Goal: Task Accomplishment & Management: Complete application form

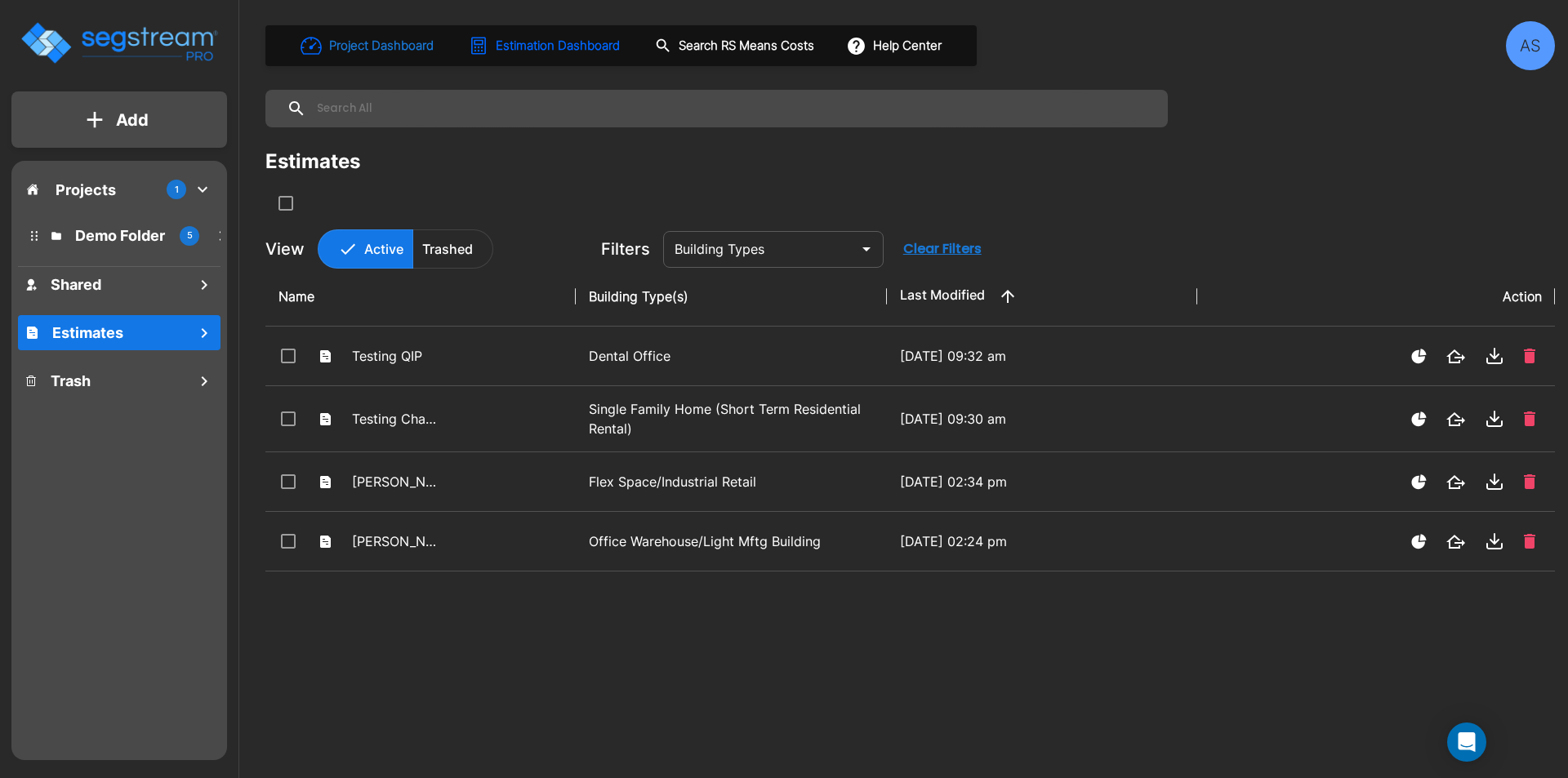
click at [397, 54] on h1 "Project Dashboard" at bounding box center [381, 46] width 105 height 19
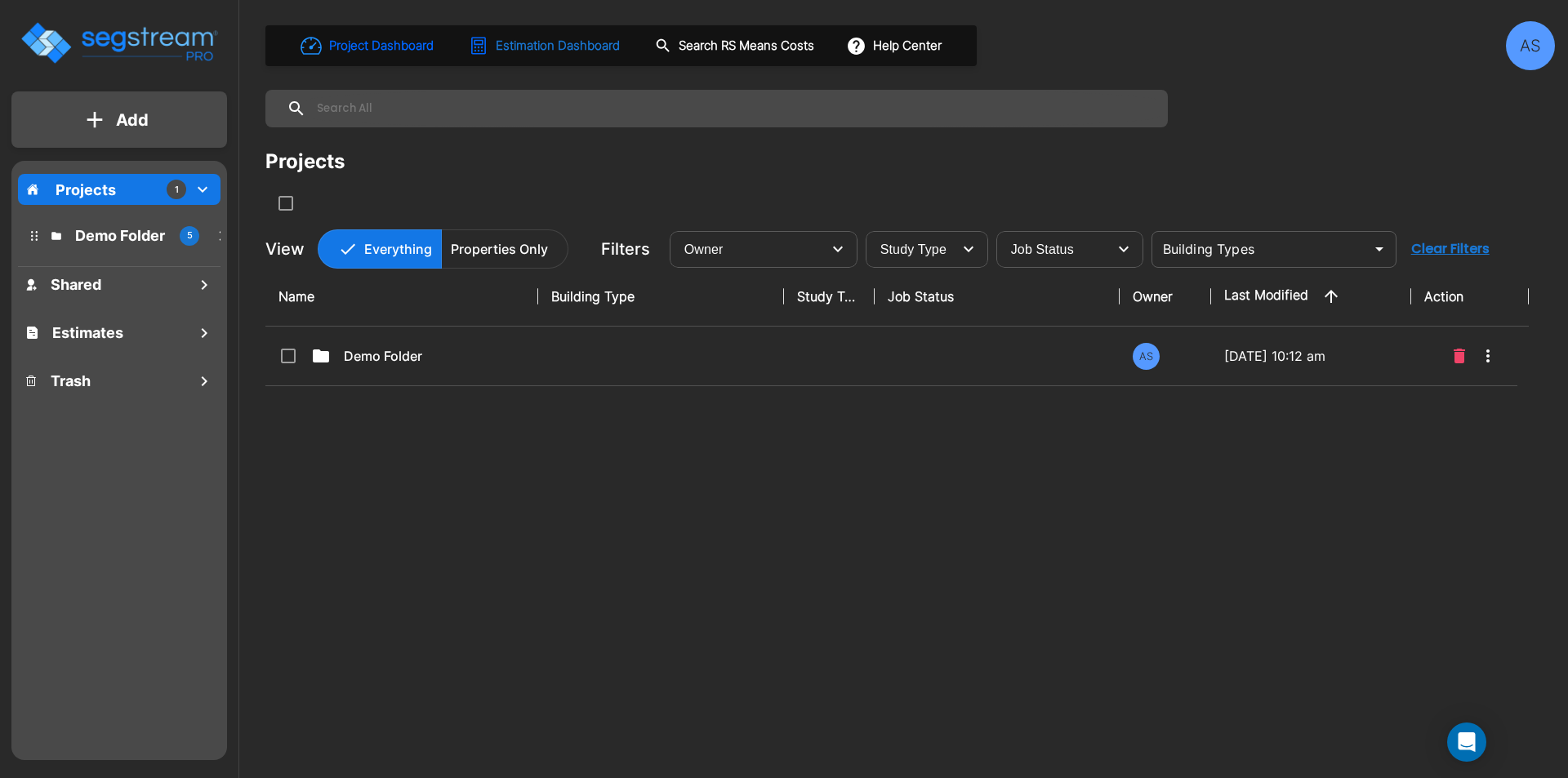
click at [560, 46] on h1 "Estimation Dashboard" at bounding box center [557, 46] width 124 height 19
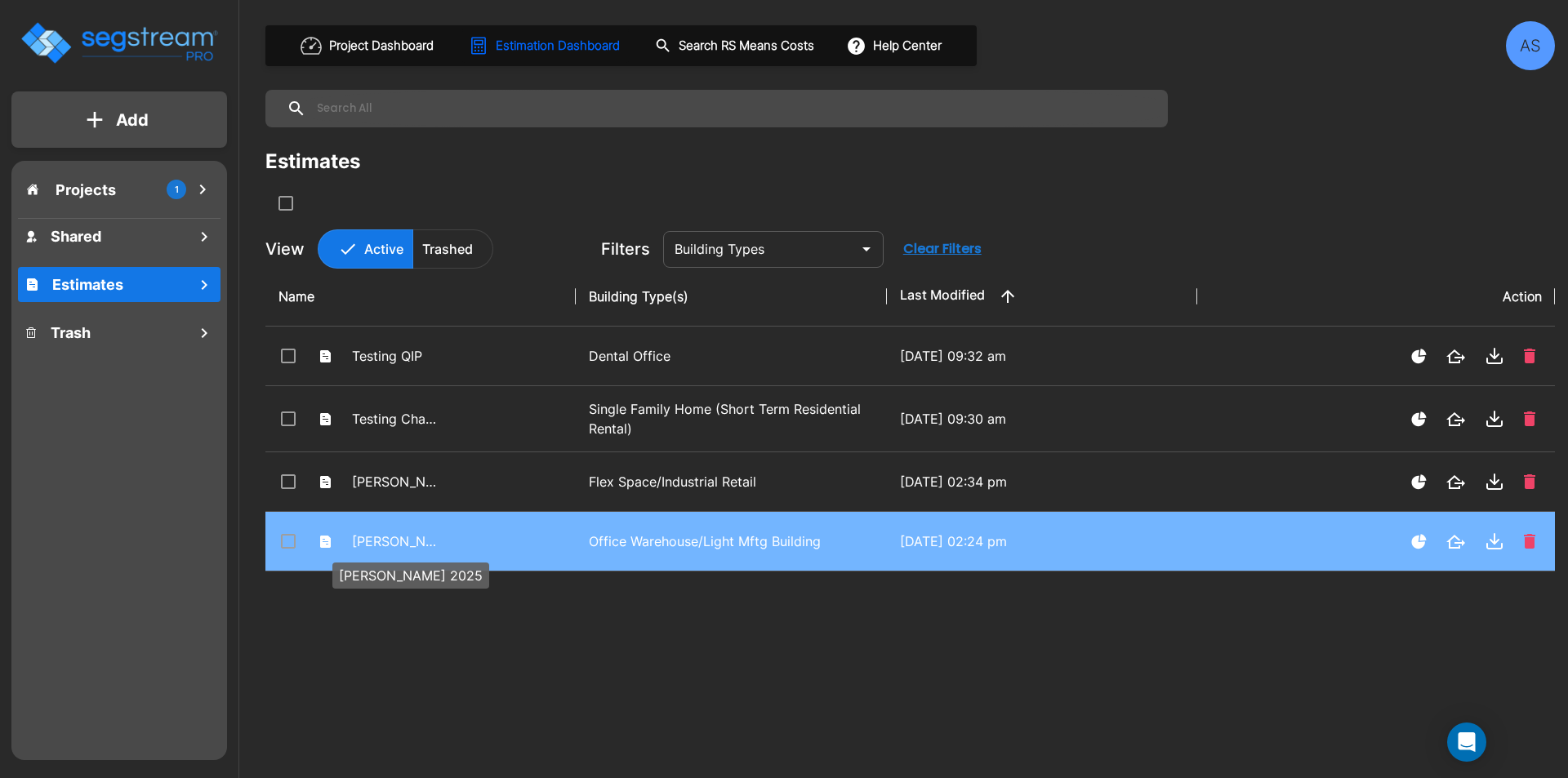
click at [416, 535] on p "[PERSON_NAME] 2025" at bounding box center [397, 541] width 89 height 19
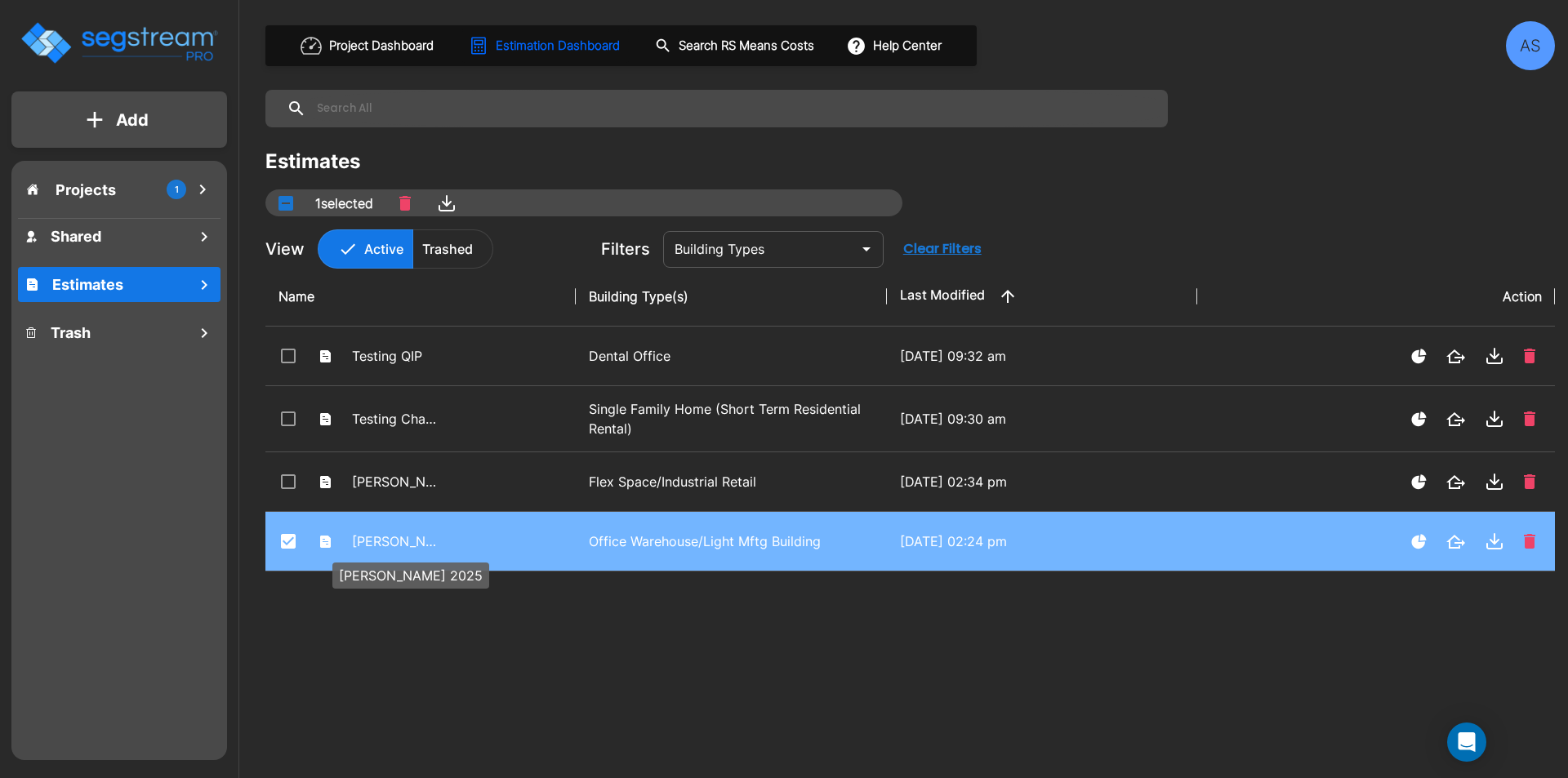
click at [403, 538] on p "[PERSON_NAME] 2025" at bounding box center [397, 541] width 89 height 19
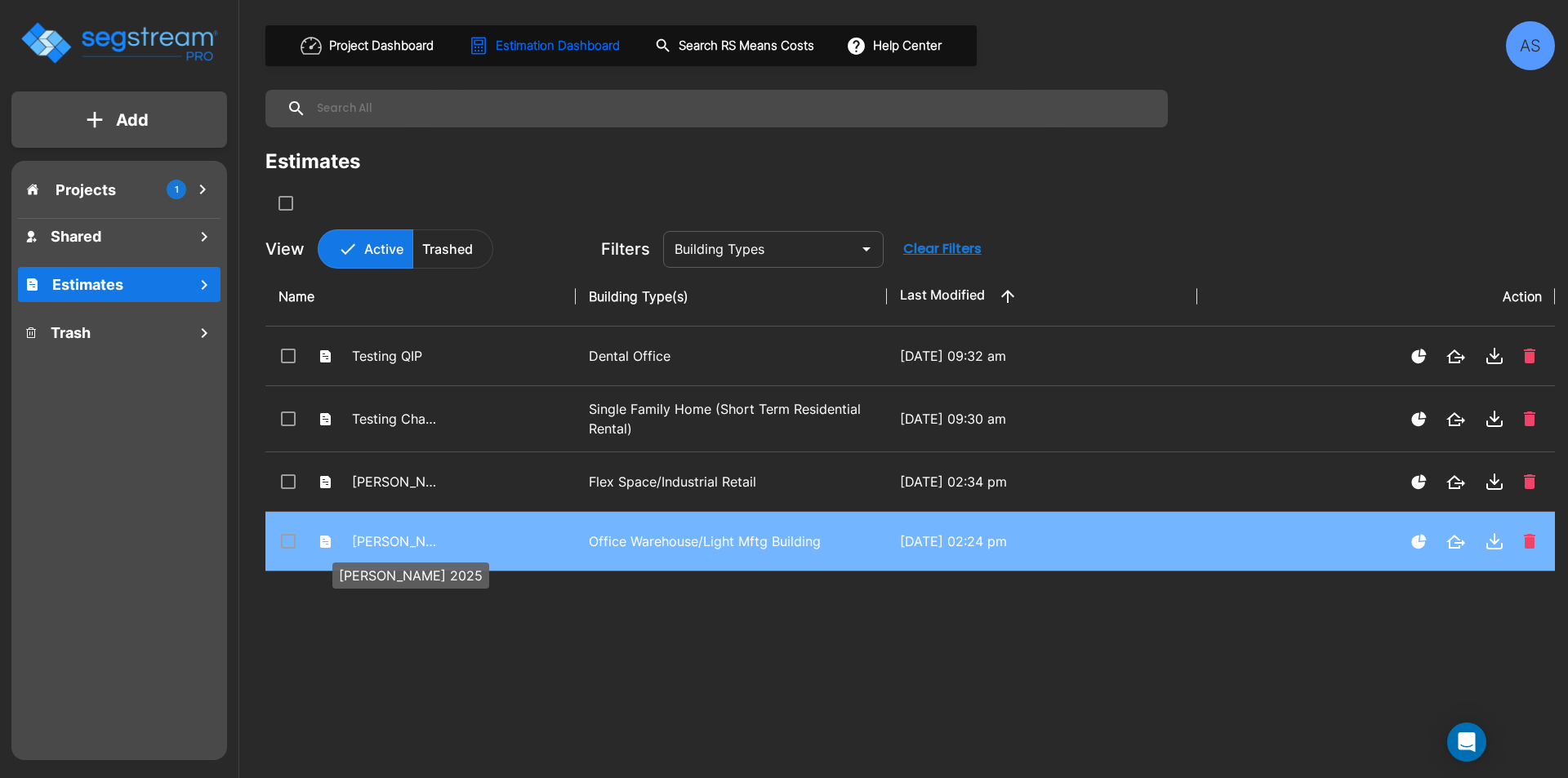
click at [403, 538] on p "[PERSON_NAME] 2025" at bounding box center [397, 541] width 89 height 19
checkbox input "false"
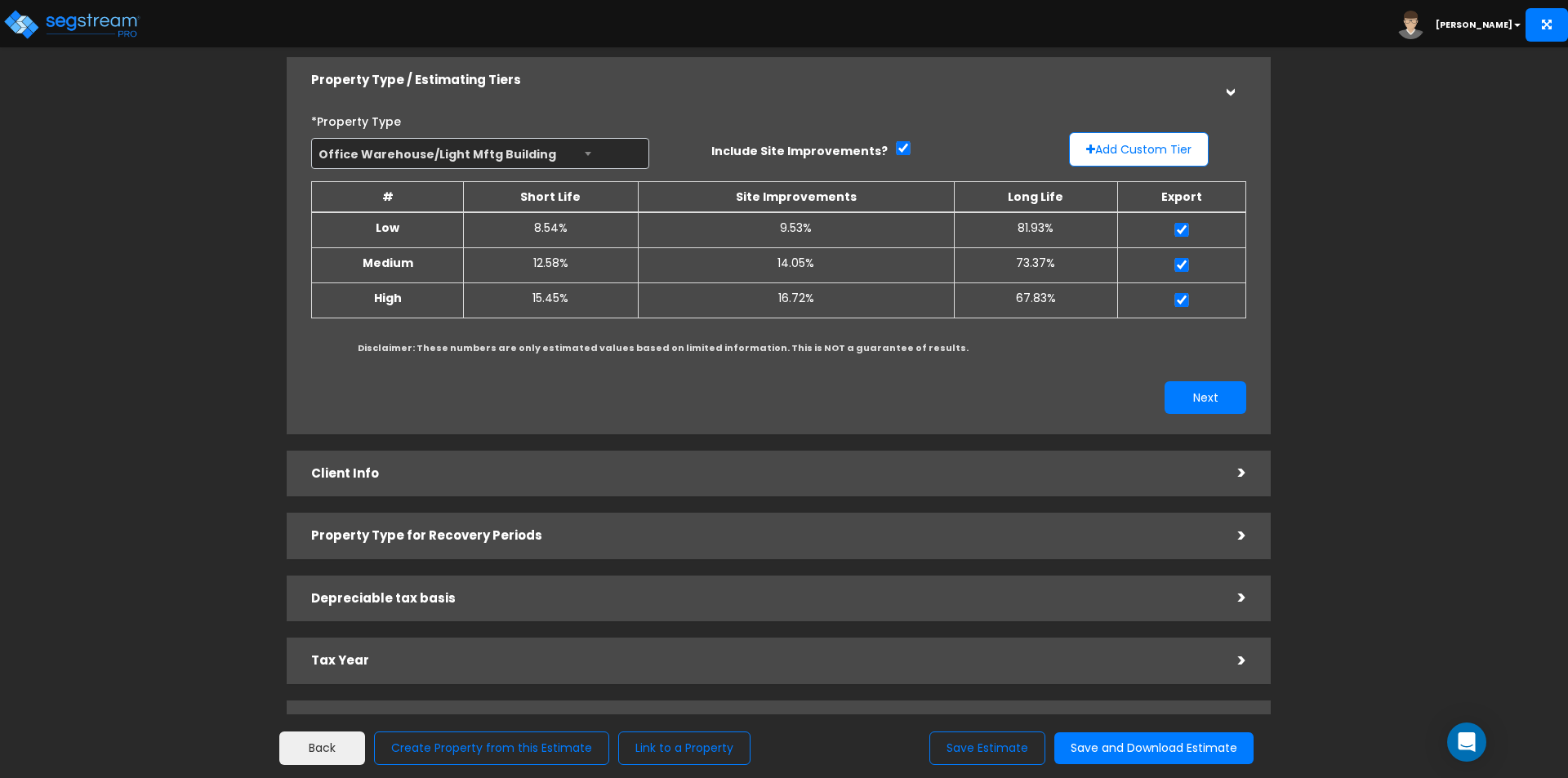
scroll to position [82, 0]
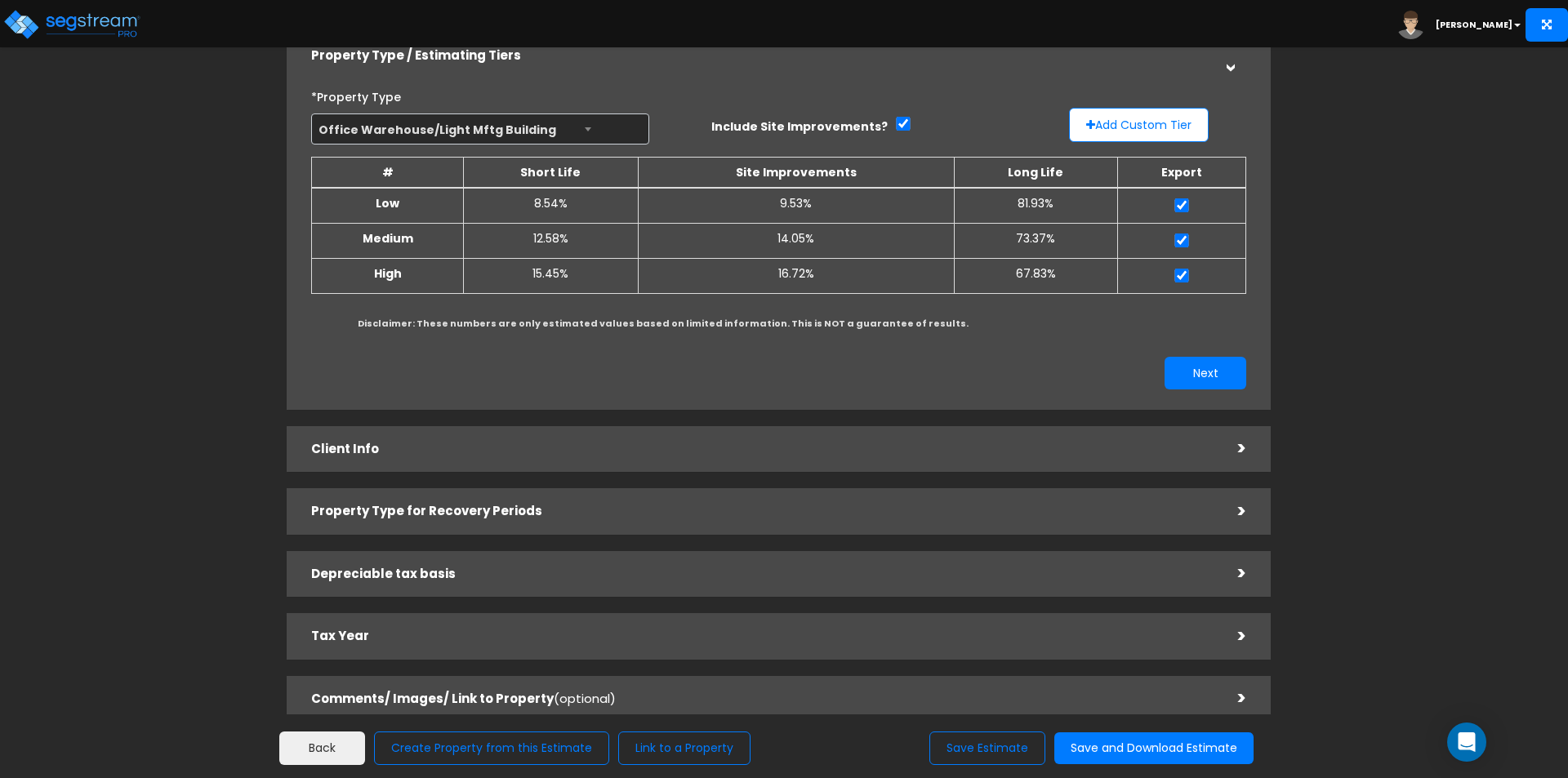
click at [488, 453] on h5 "Client Info" at bounding box center [762, 449] width 902 height 14
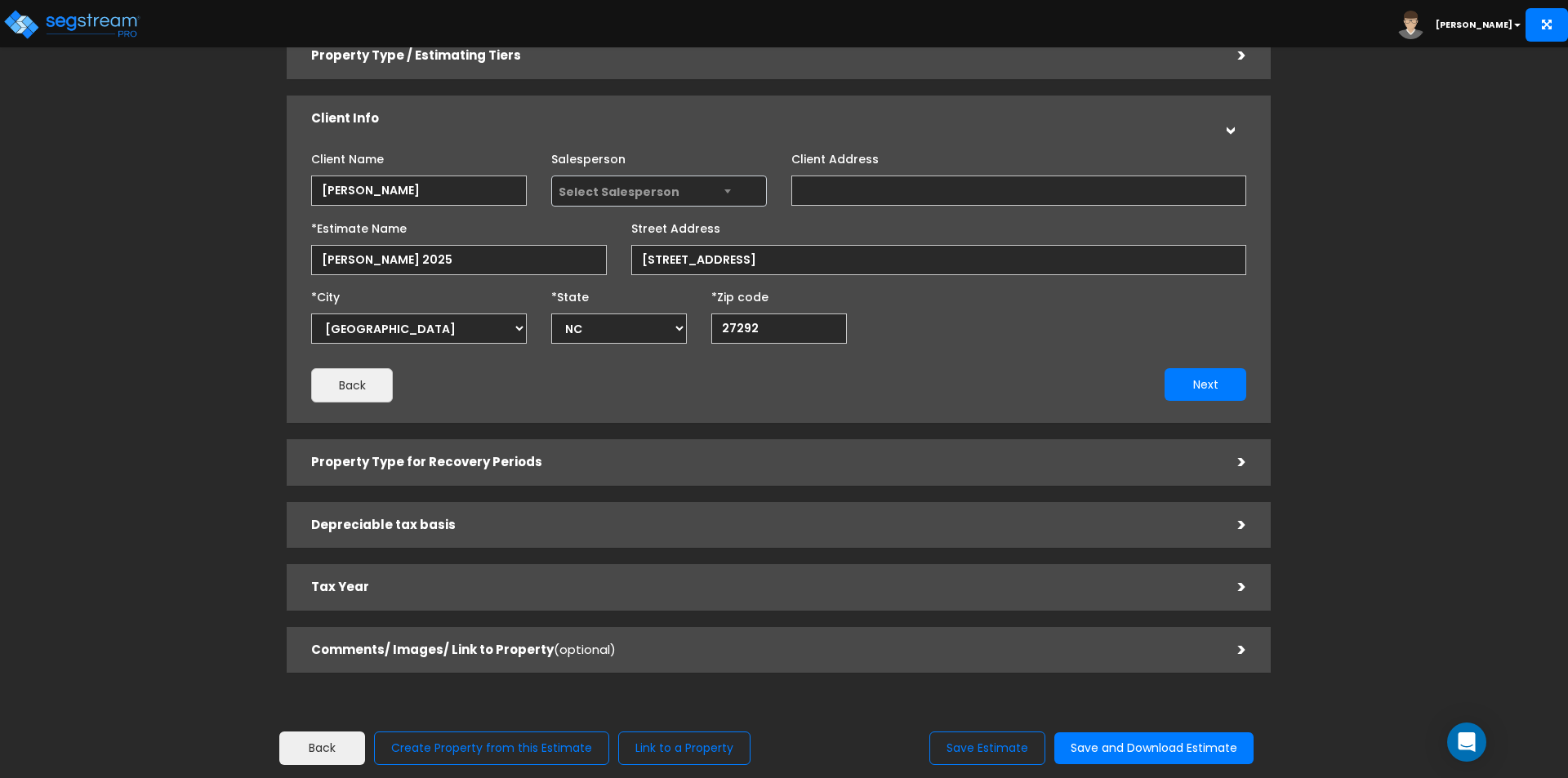
click at [633, 459] on h5 "Property Type for Recovery Periods" at bounding box center [762, 462] width 902 height 14
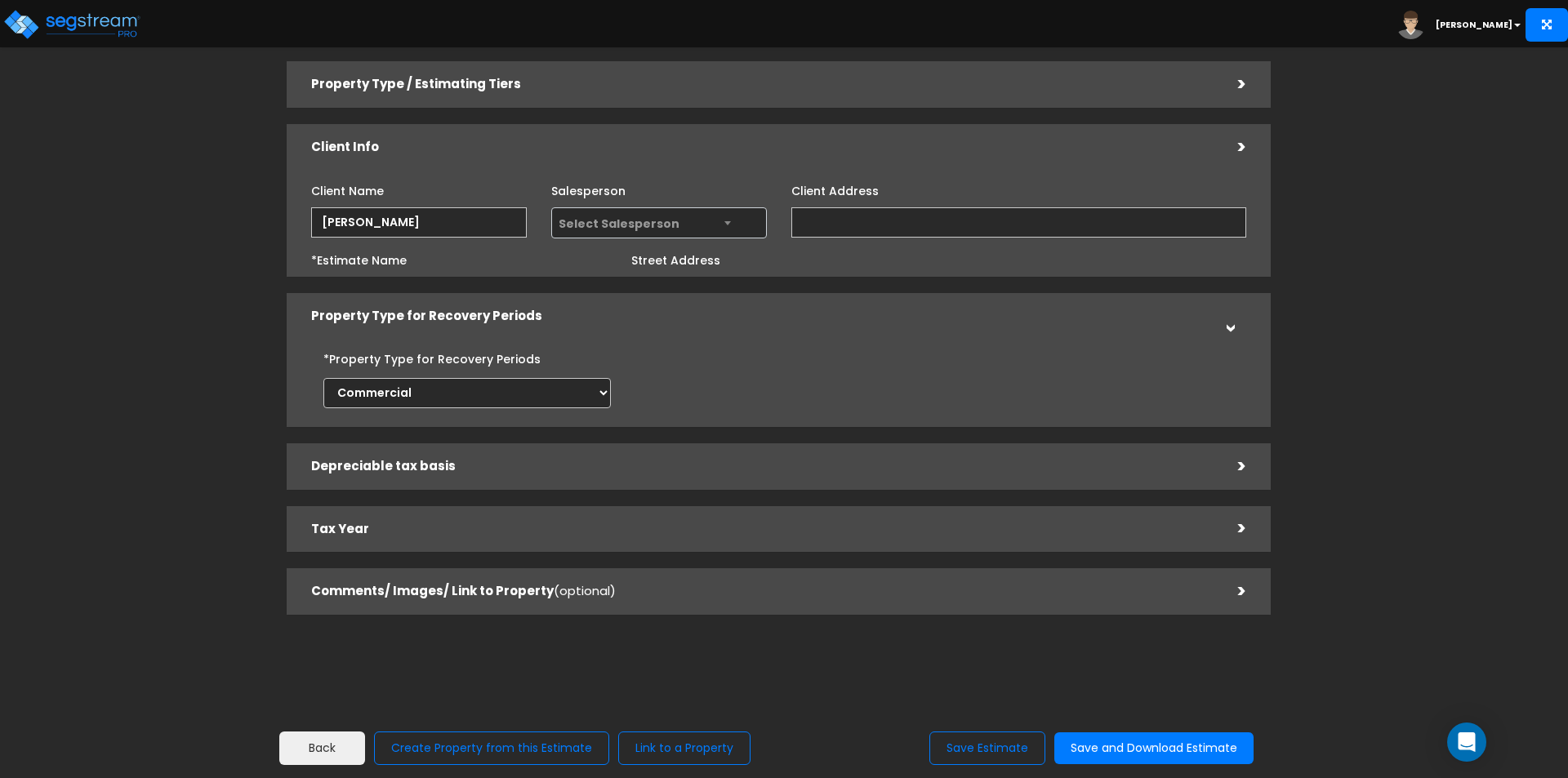
scroll to position [0, 0]
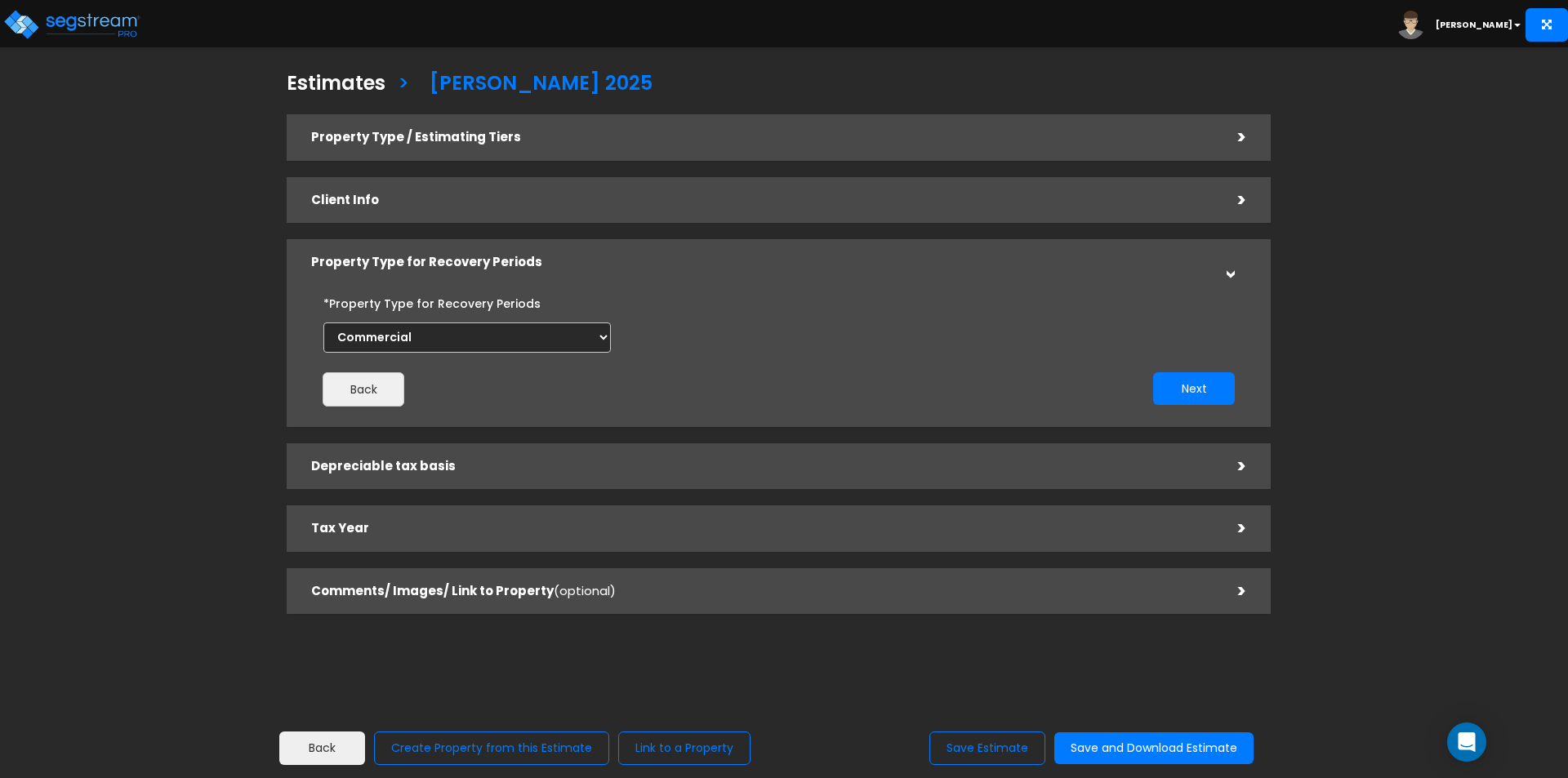
click at [679, 475] on div "Depreciable tax basis" at bounding box center [762, 467] width 902 height 30
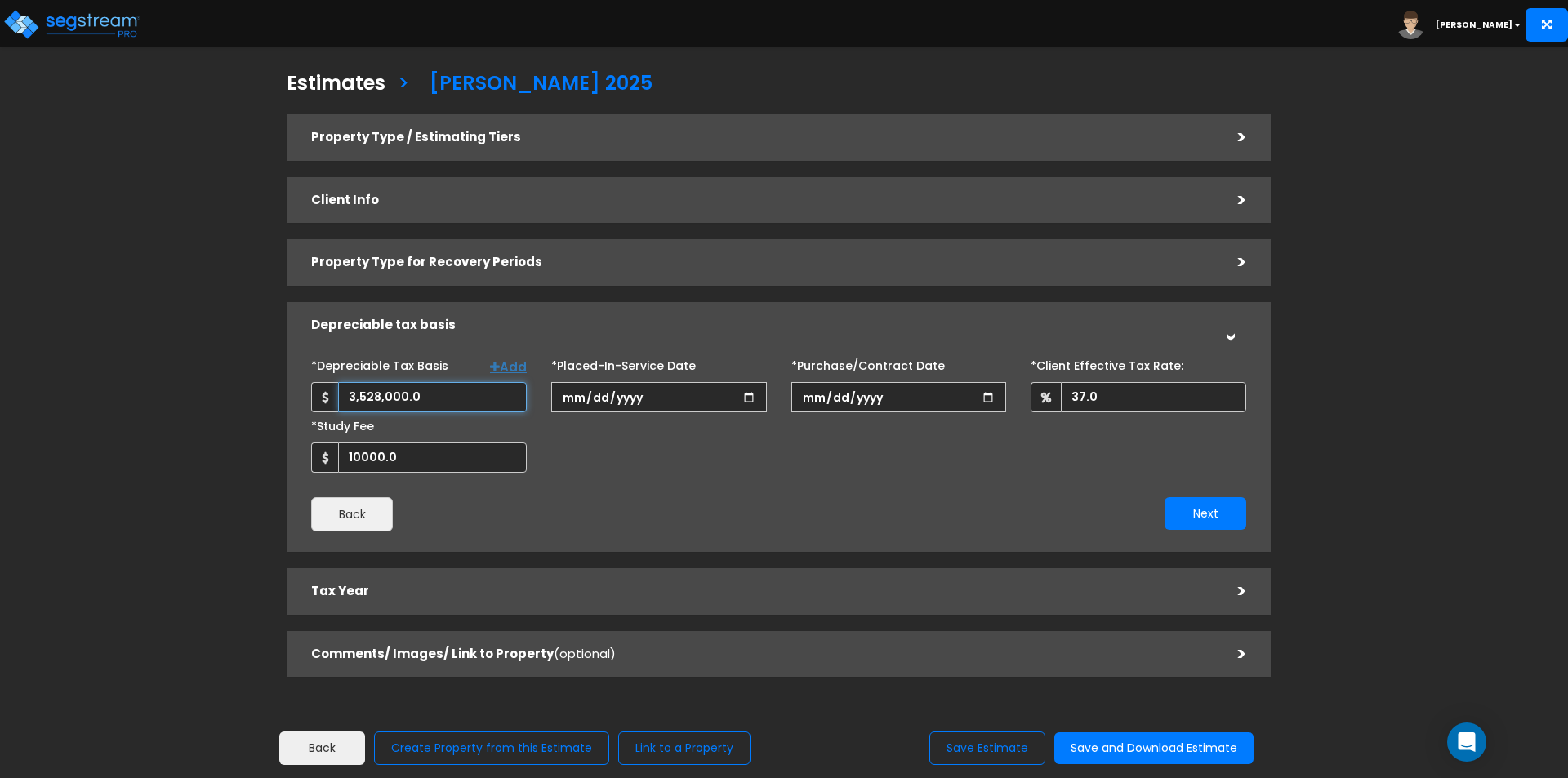
drag, startPoint x: 446, startPoint y: 390, endPoint x: 347, endPoint y: 394, distance: 99.1
click at [347, 394] on input "3,528,000.0" at bounding box center [433, 397] width 189 height 30
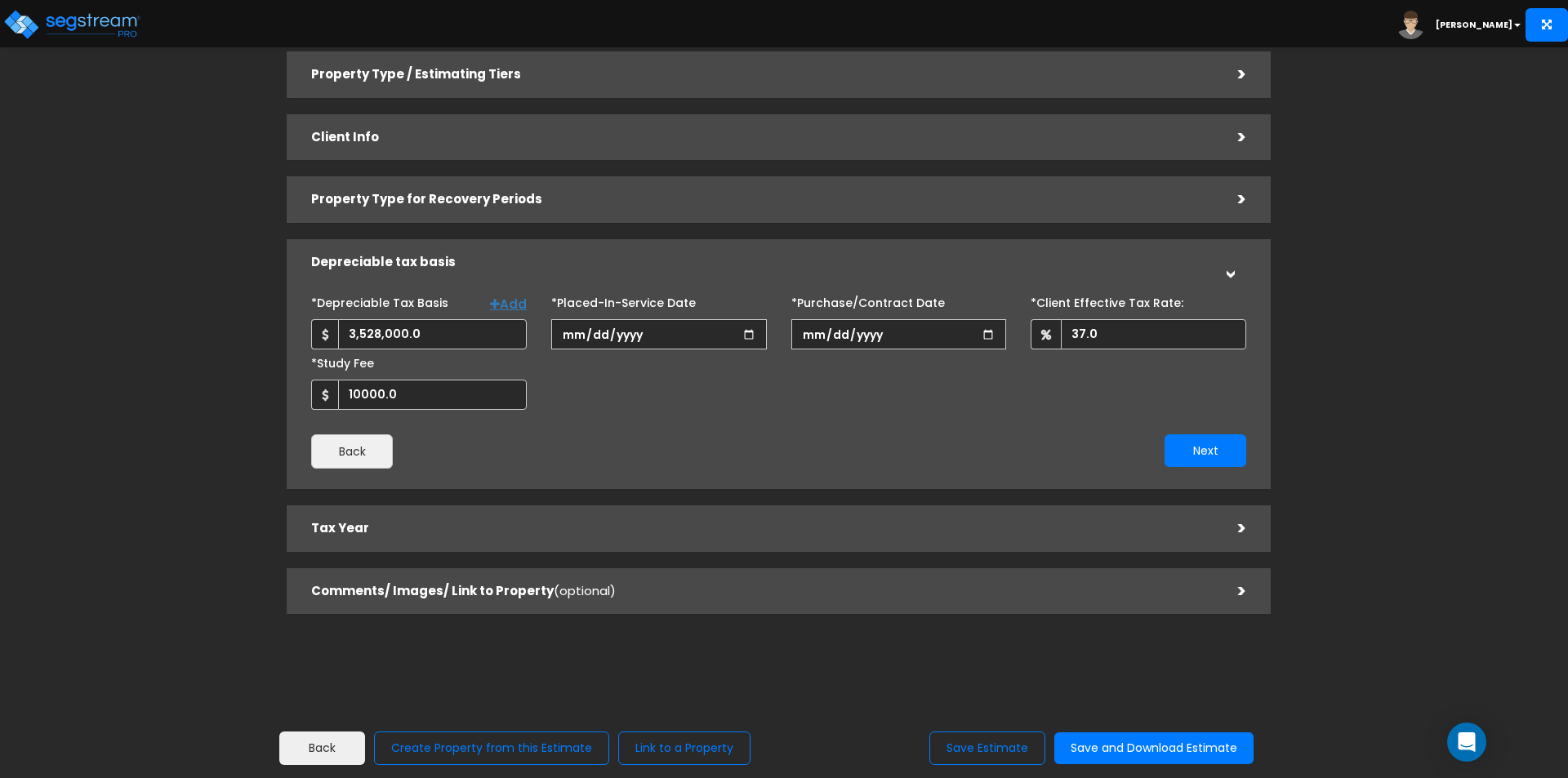
type input "3,528,000"
click at [655, 532] on h5 "Tax Year" at bounding box center [762, 528] width 902 height 14
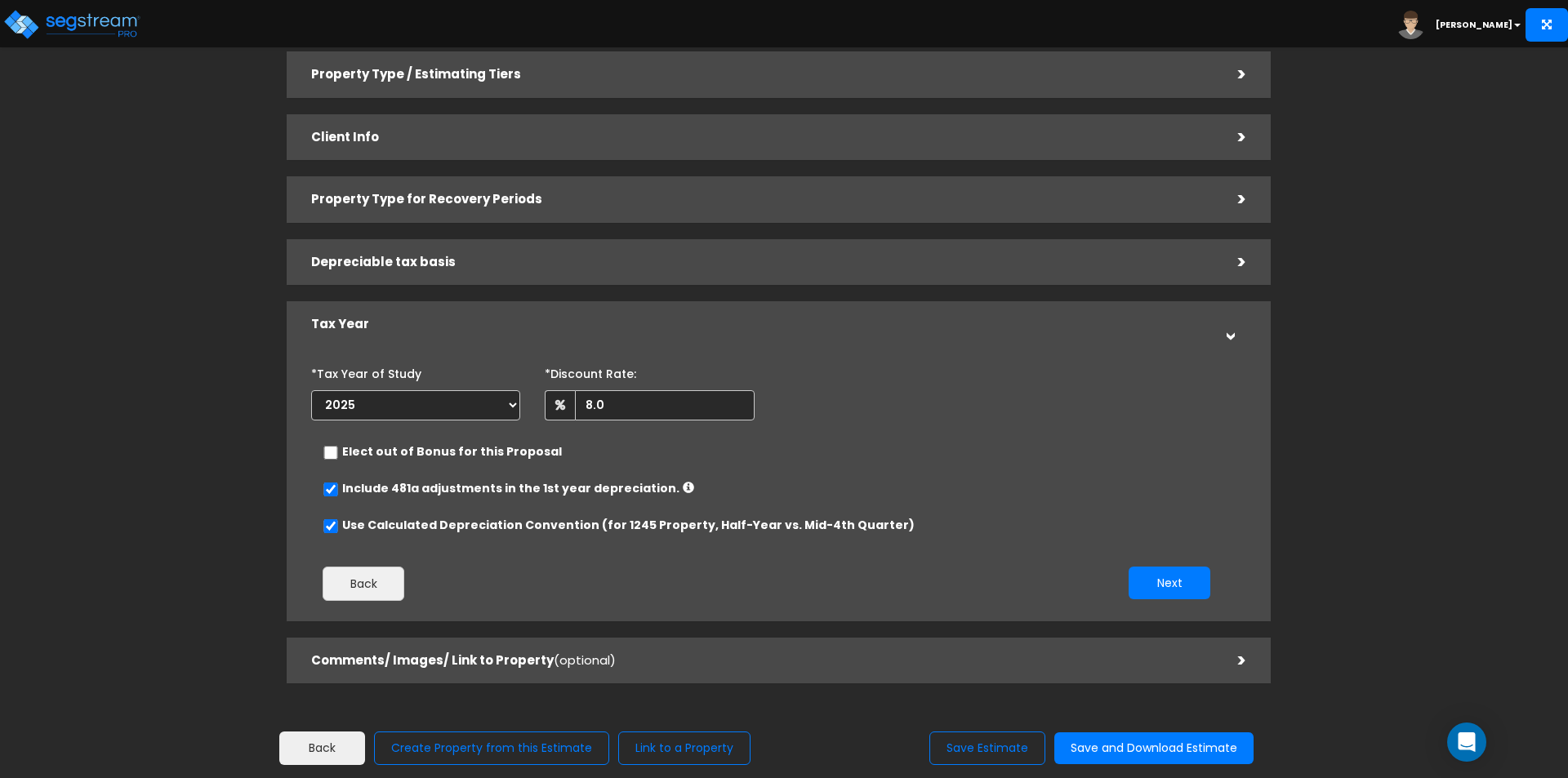
click at [593, 663] on span "(optional)" at bounding box center [585, 660] width 62 height 17
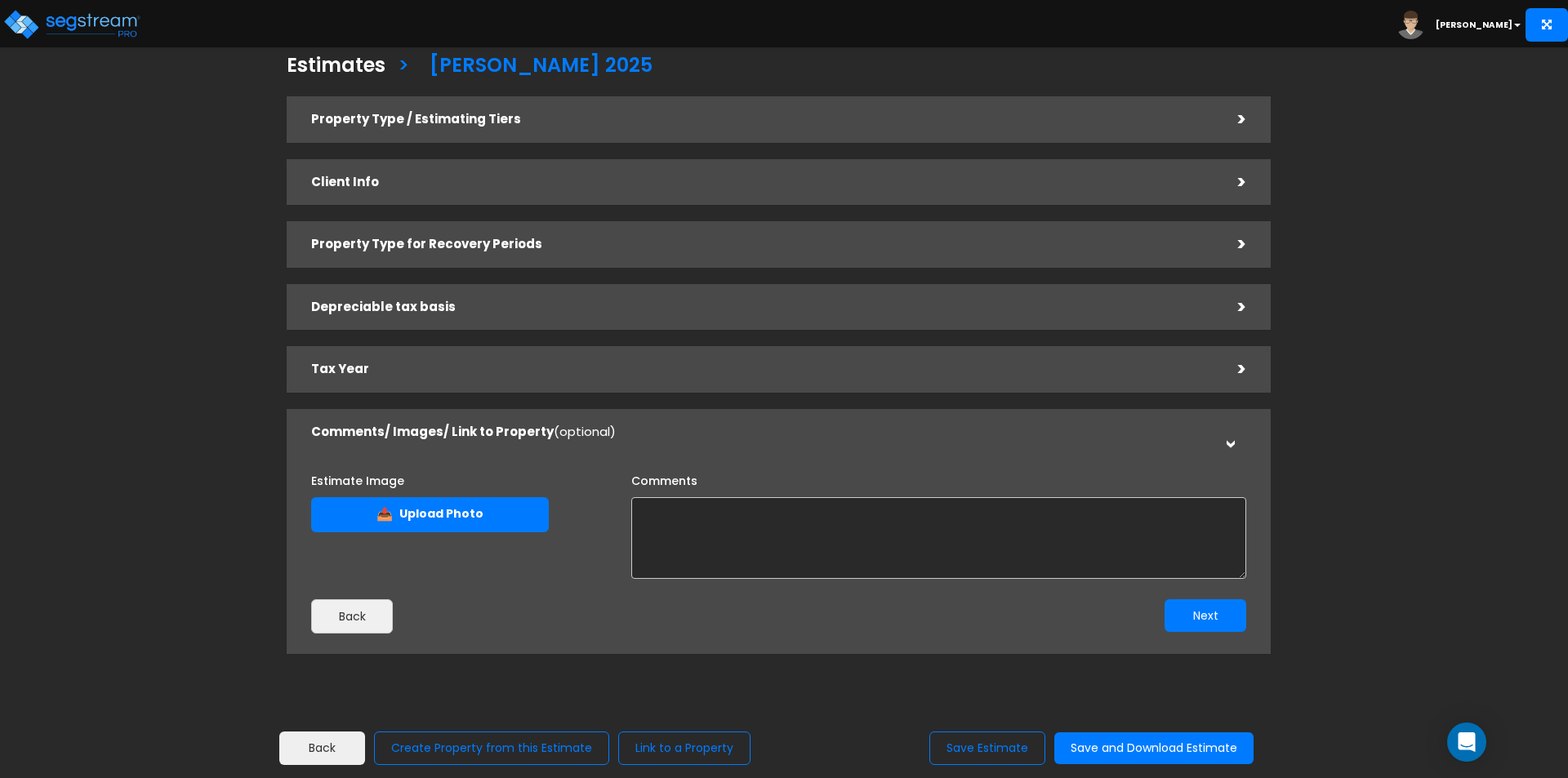
scroll to position [0, 0]
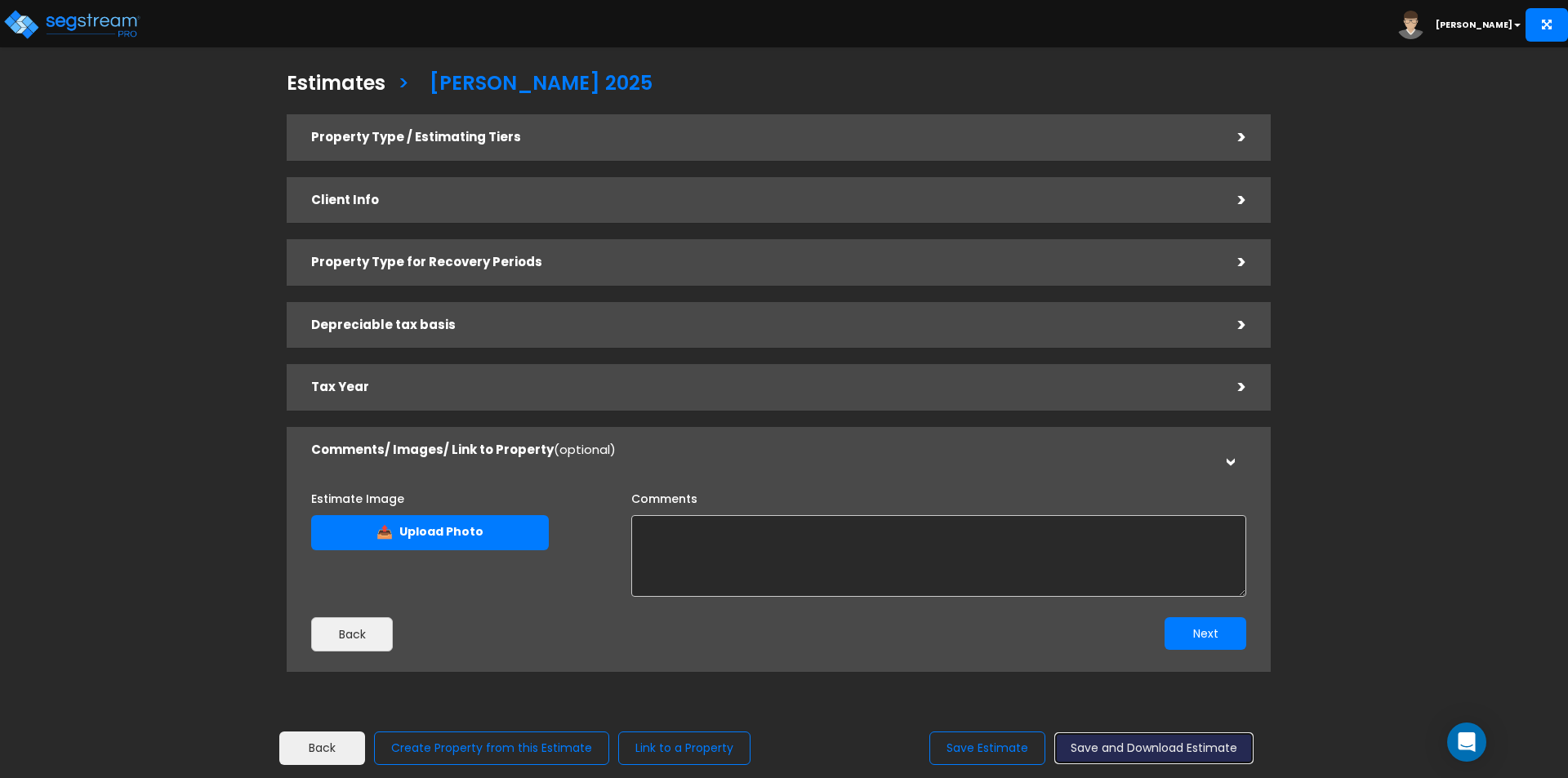
click at [1140, 748] on button "Save and Download Estimate" at bounding box center [1154, 748] width 199 height 32
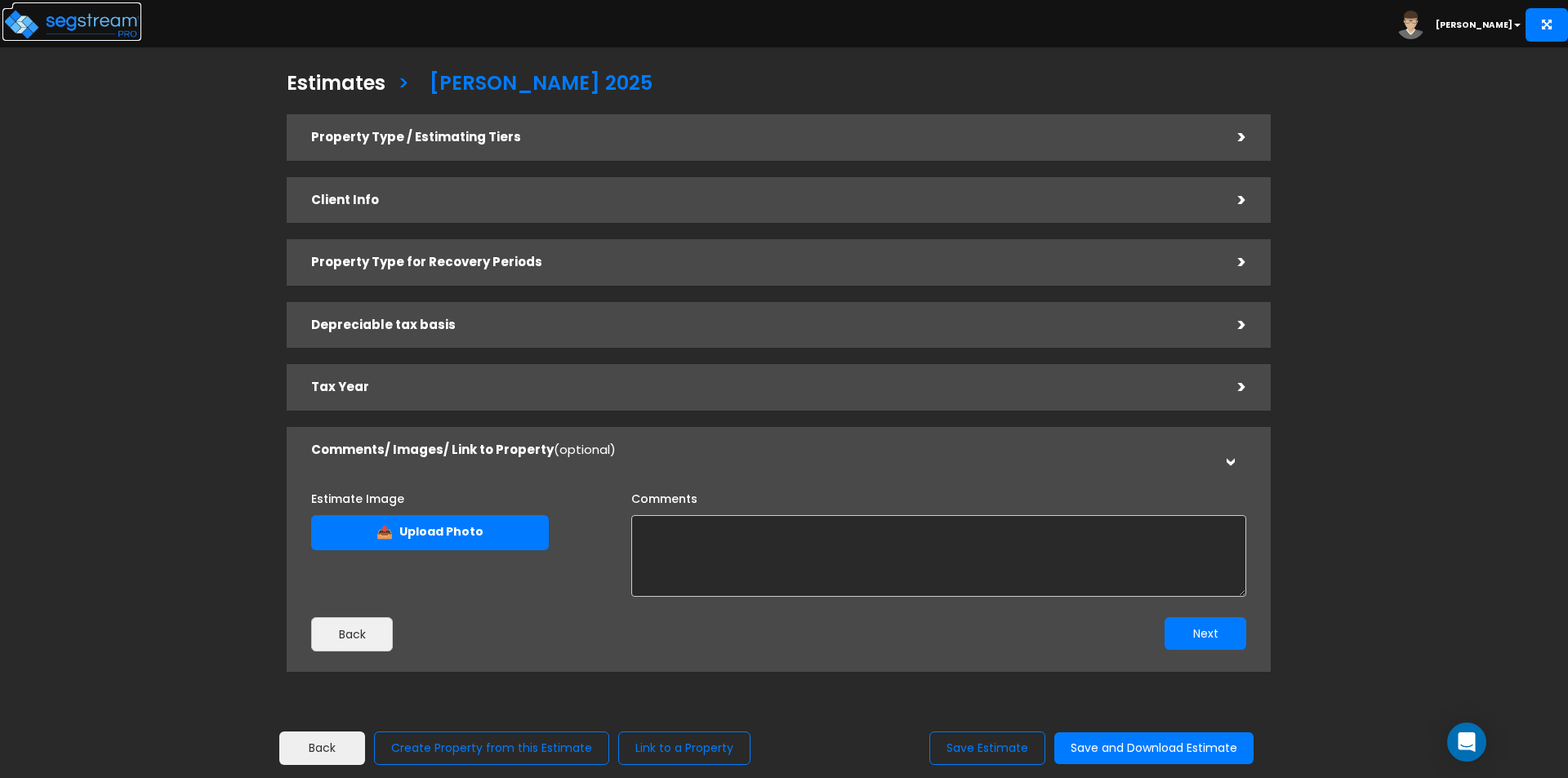
click at [89, 29] on img at bounding box center [72, 24] width 138 height 33
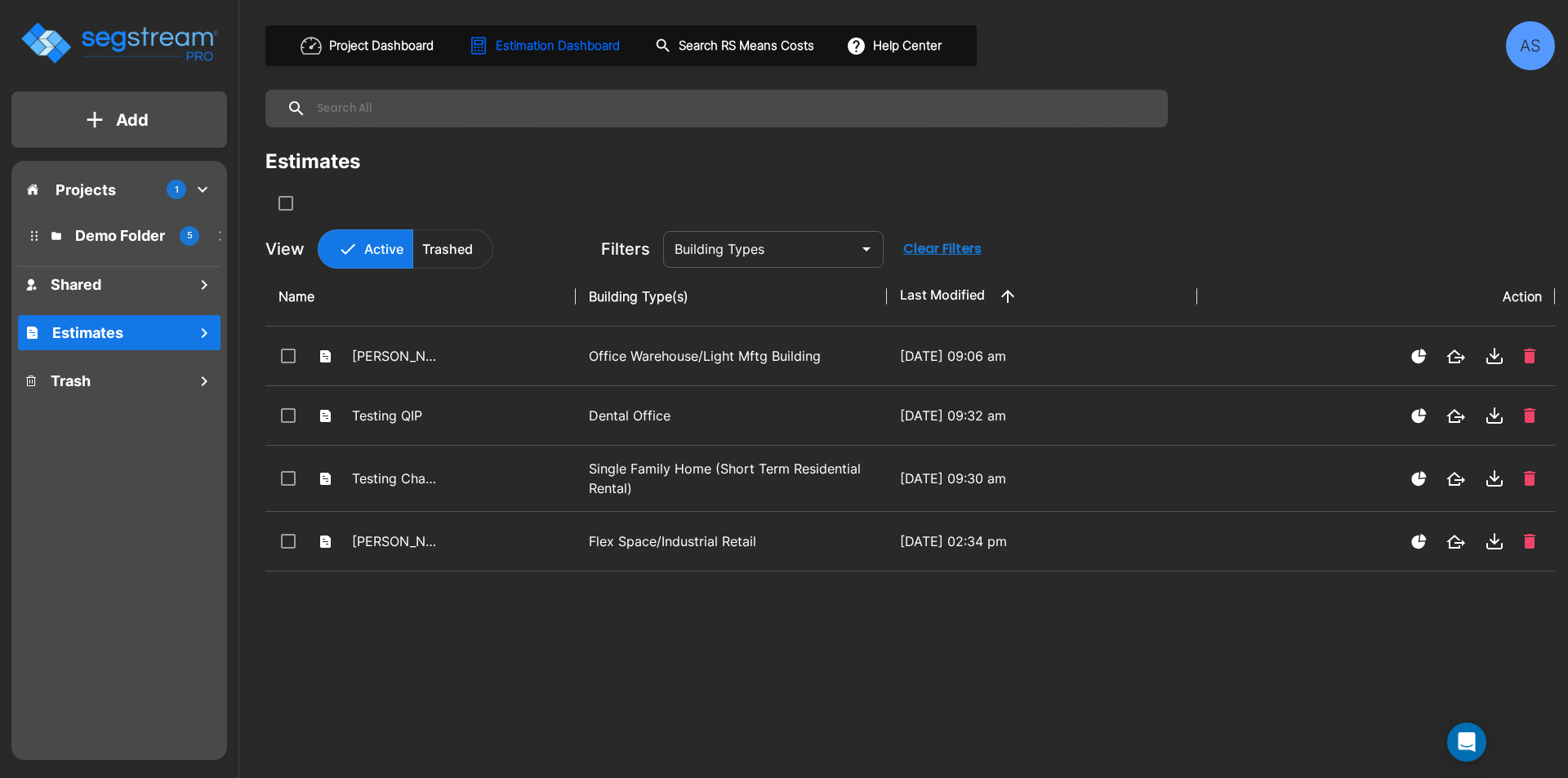
click at [103, 113] on icon "mailbox folders" at bounding box center [95, 120] width 16 height 17
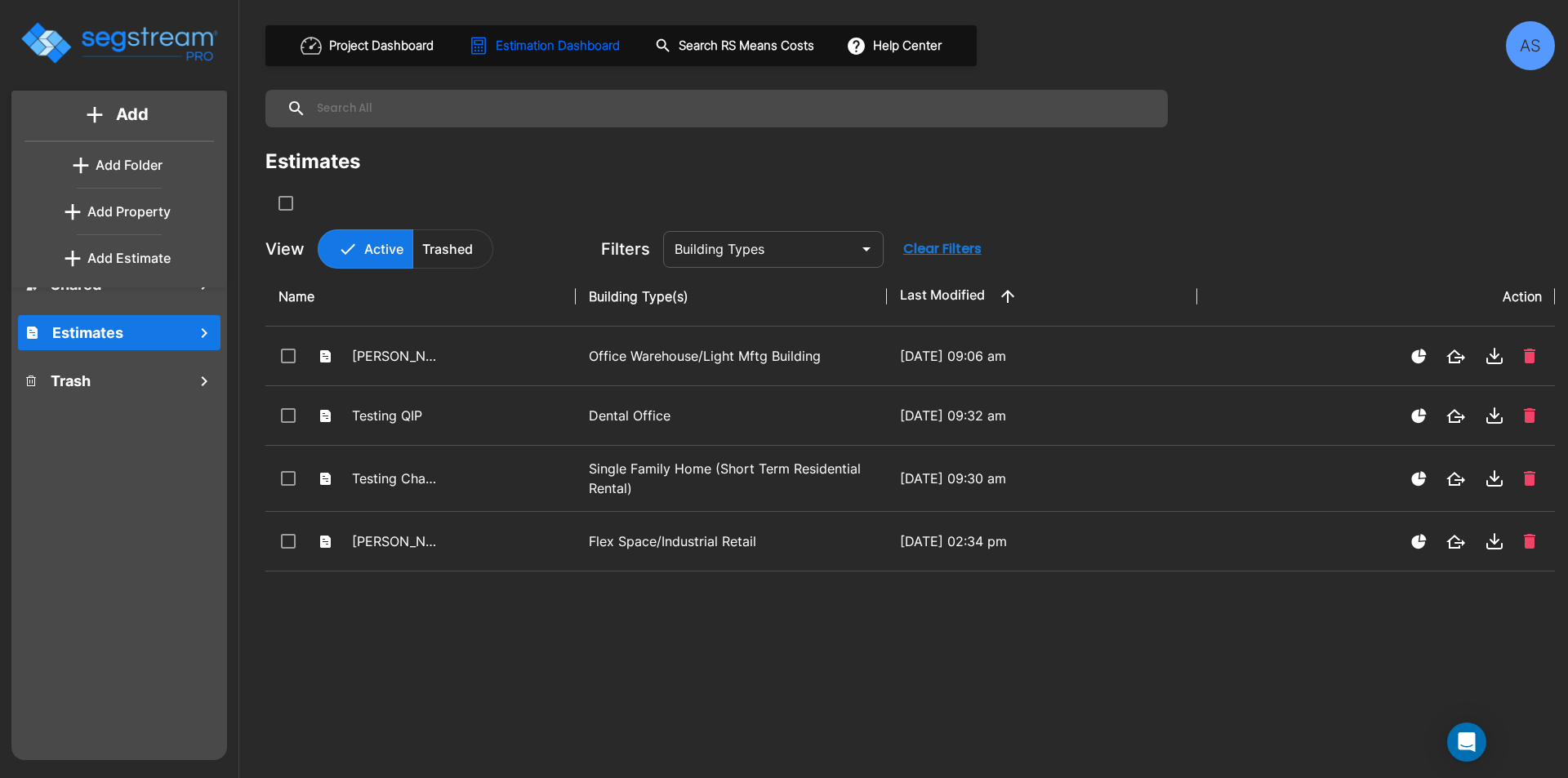
click at [128, 264] on p "Add Estimate" at bounding box center [129, 257] width 84 height 19
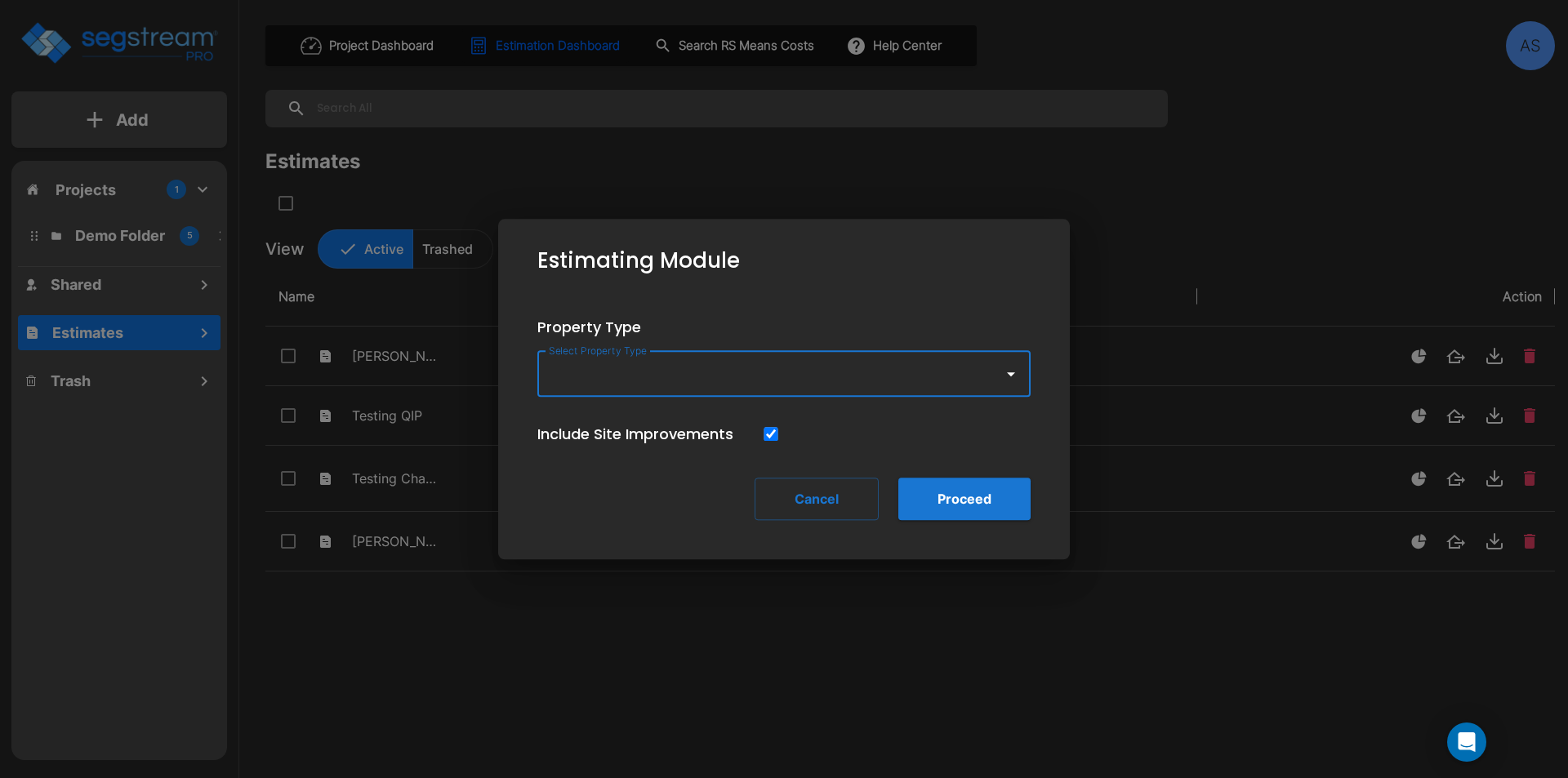
click at [607, 365] on input "Select Property Type" at bounding box center [765, 374] width 443 height 31
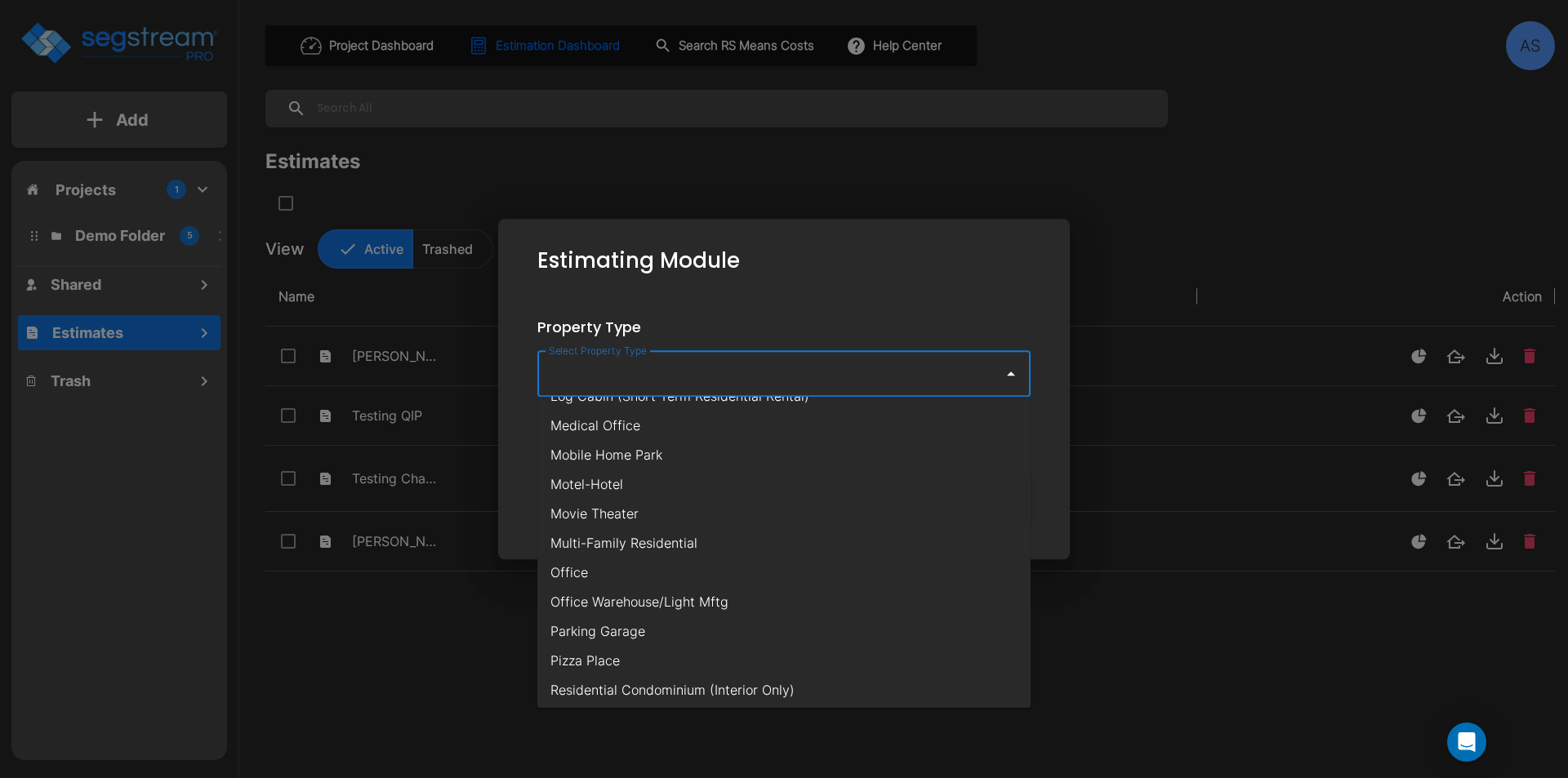
scroll to position [817, 0]
click at [623, 483] on li "Motel-Hotel" at bounding box center [784, 483] width 493 height 30
type input "Motel-Hotel"
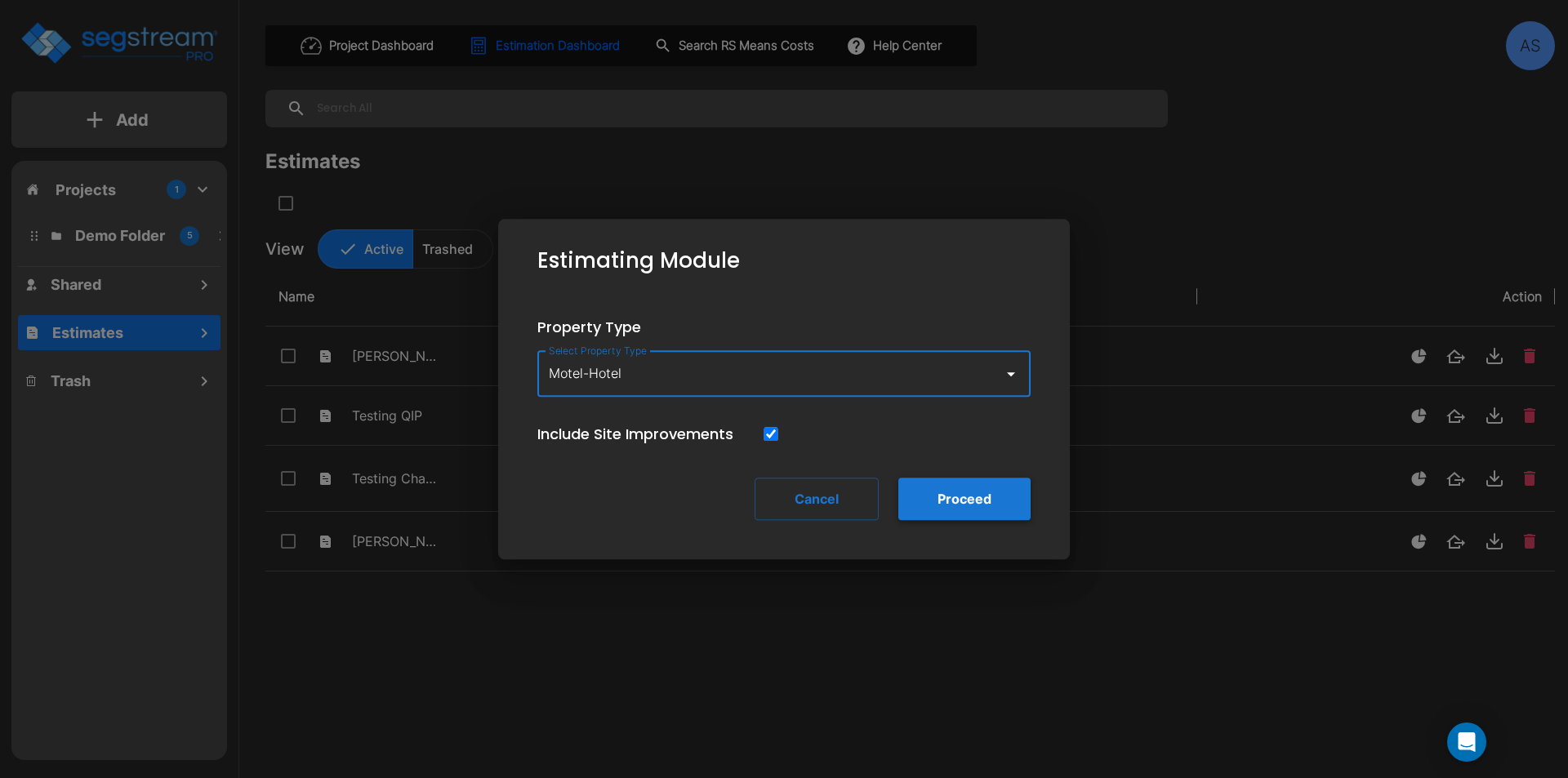
click at [938, 494] on button "Proceed" at bounding box center [964, 499] width 132 height 42
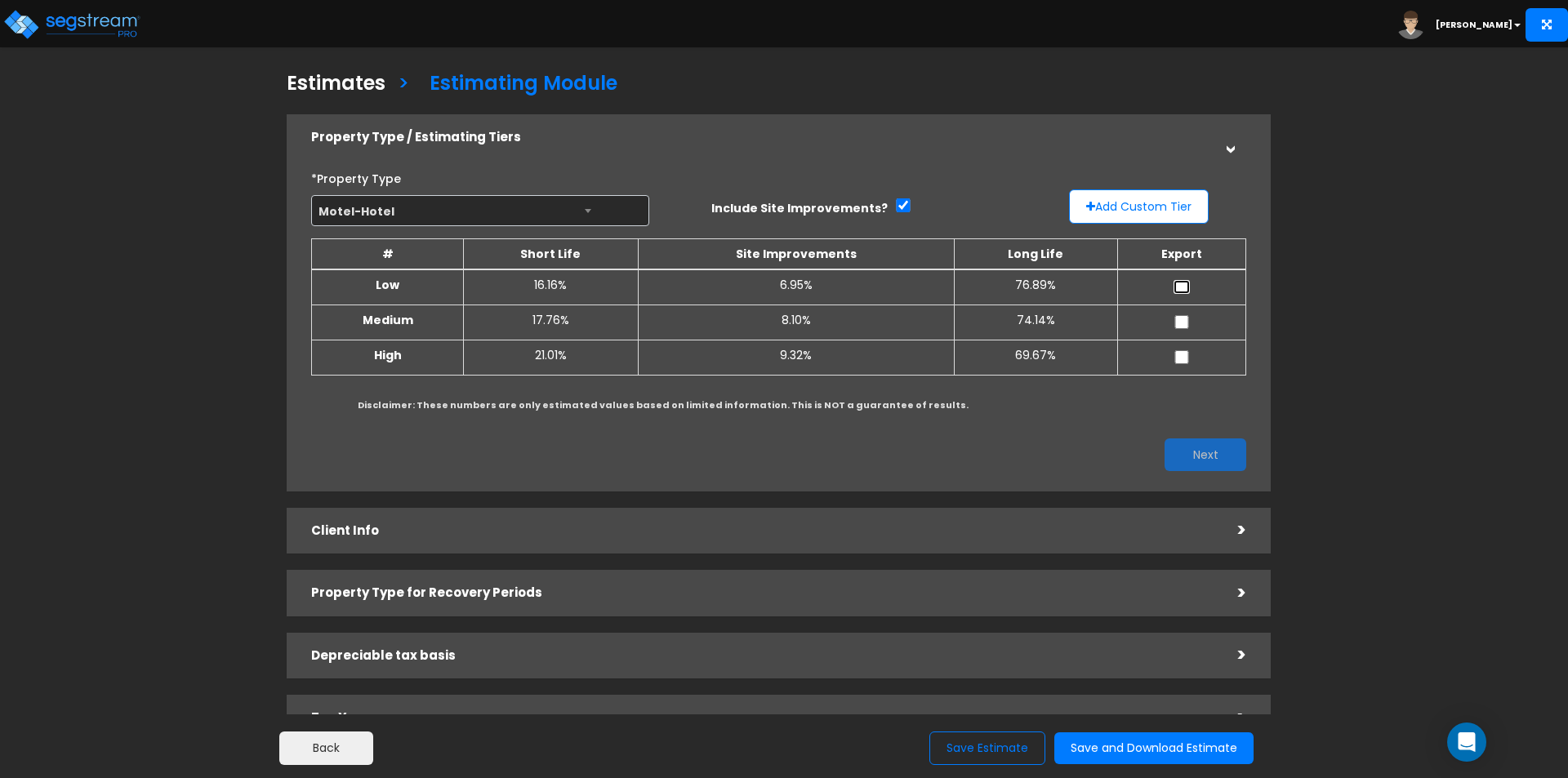
click at [1177, 286] on input "checkbox" at bounding box center [1181, 287] width 16 height 14
checkbox input "true"
click at [1183, 318] on input "checkbox" at bounding box center [1181, 321] width 16 height 14
checkbox input "true"
click at [1181, 350] on input "checkbox" at bounding box center [1181, 357] width 16 height 14
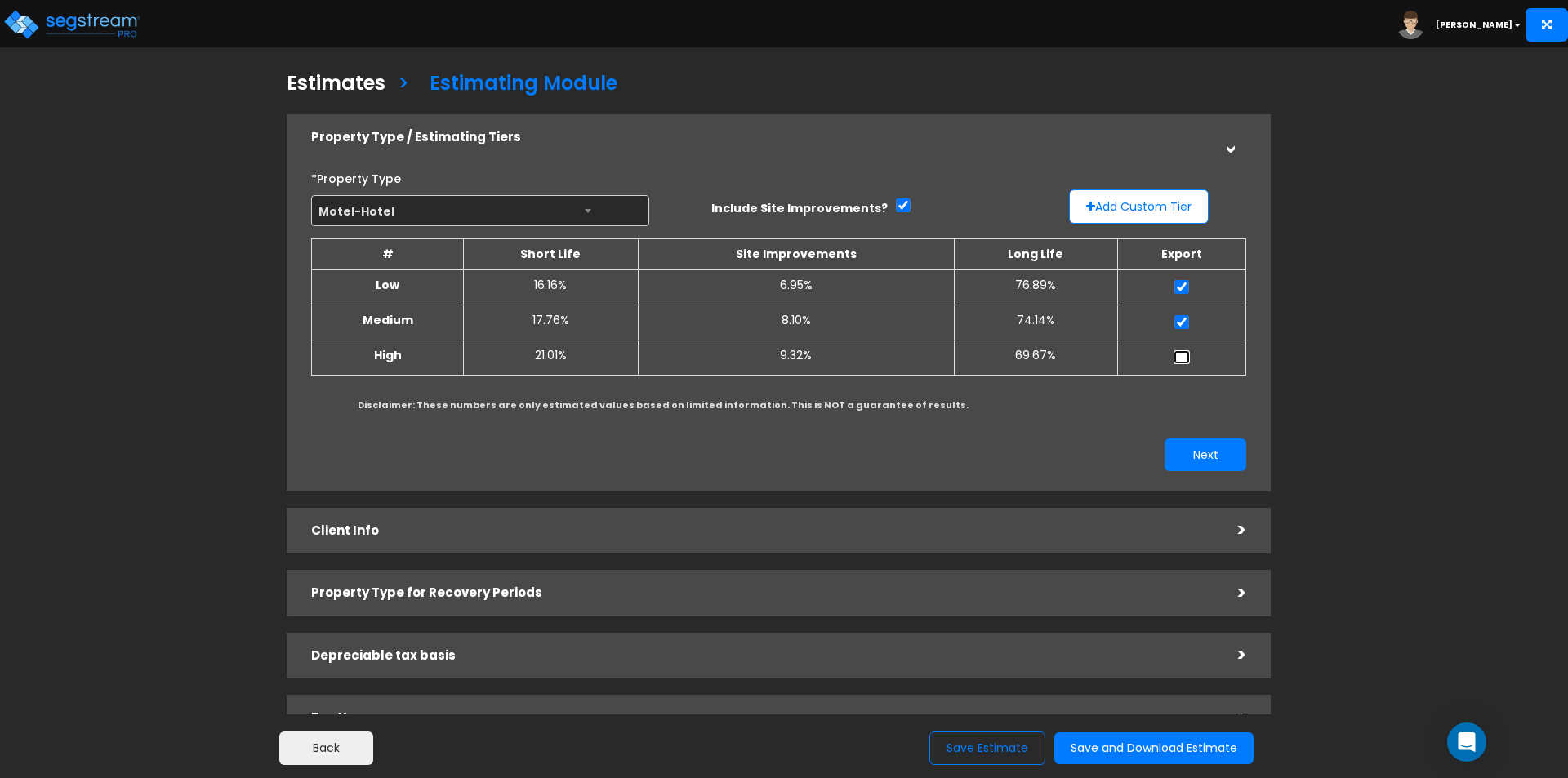
checkbox input "true"
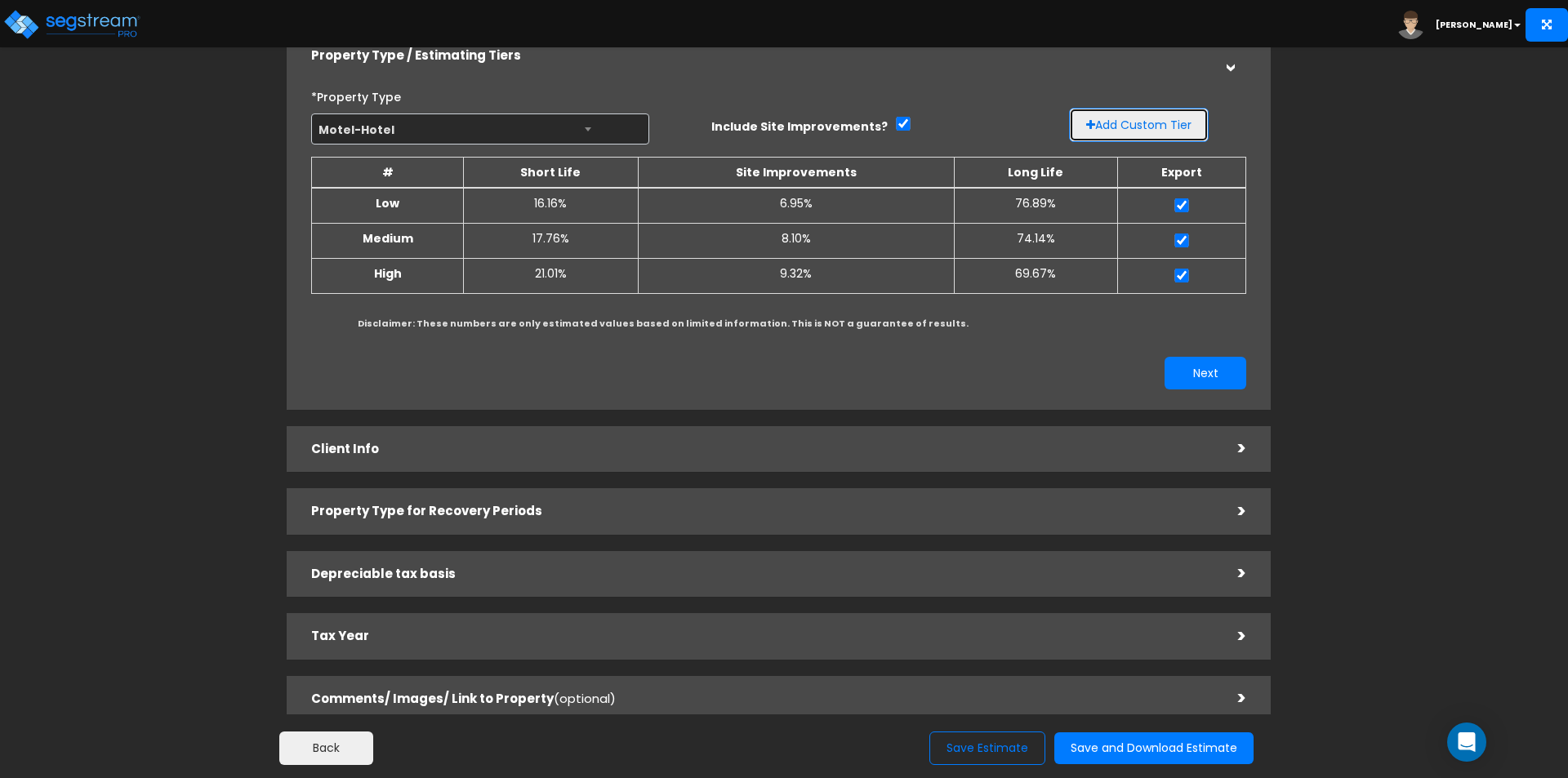
click at [1127, 131] on button "Add Custom Tier" at bounding box center [1138, 125] width 139 height 35
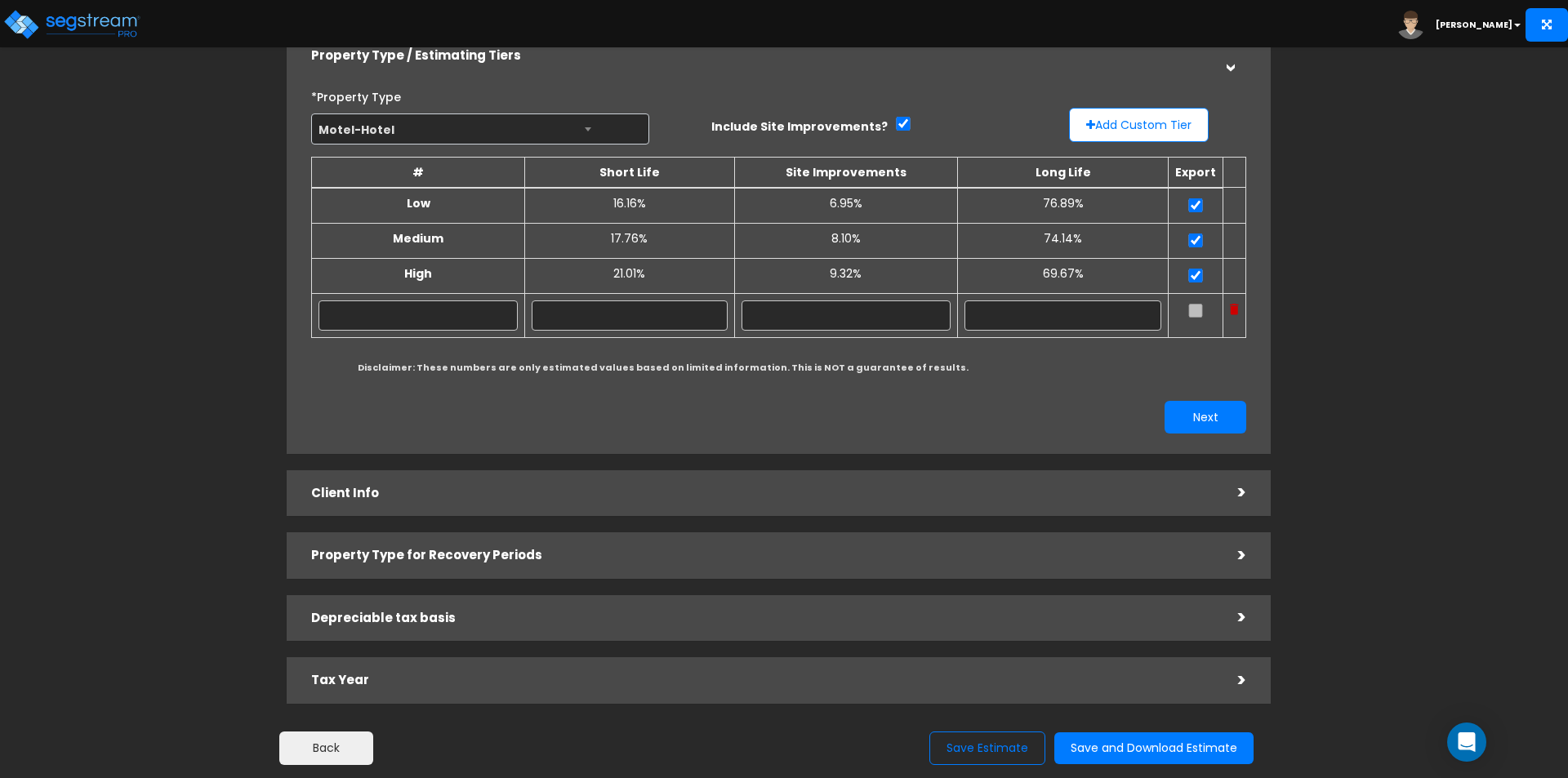
click at [1230, 306] on img at bounding box center [1234, 310] width 9 height 12
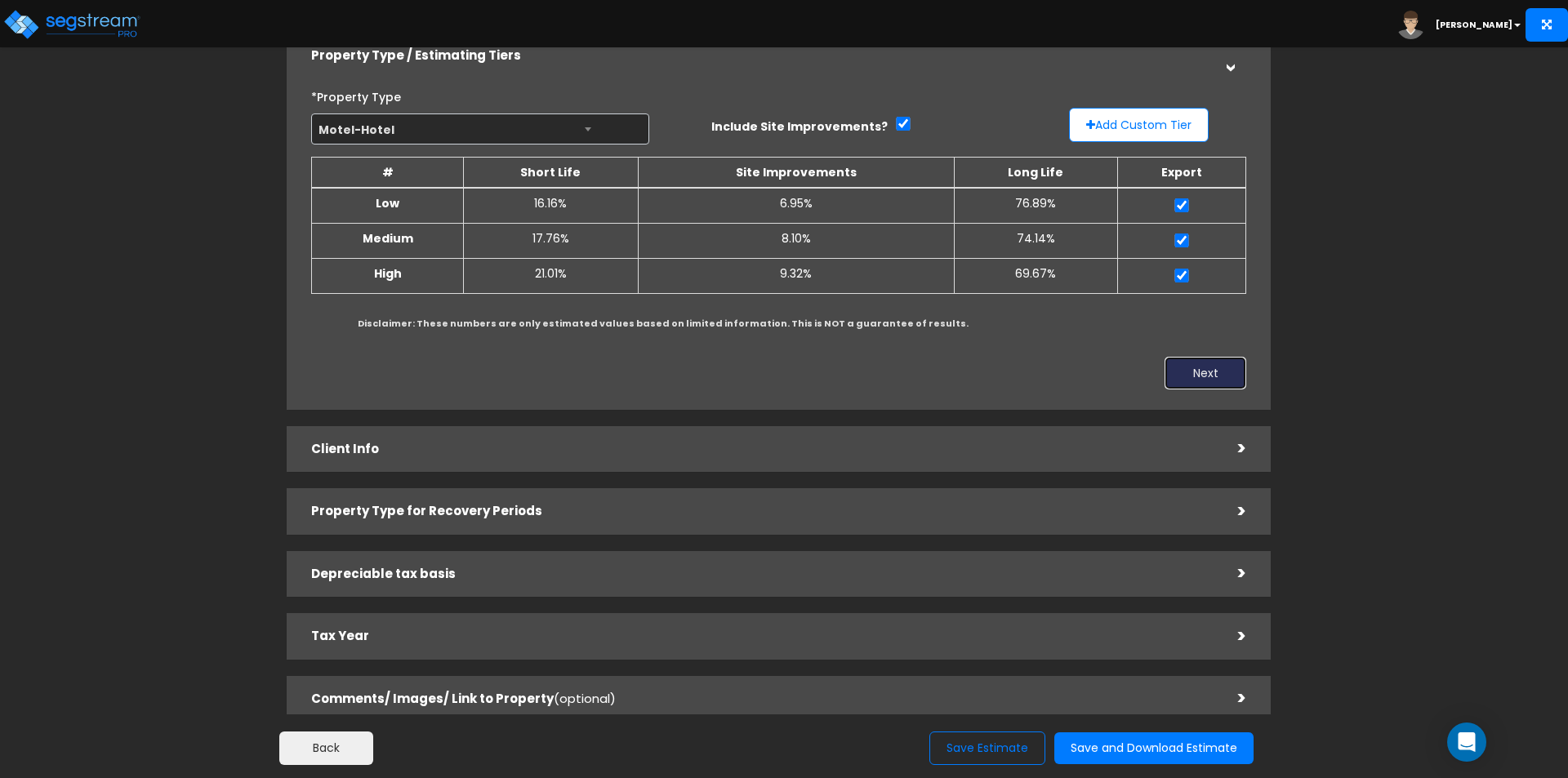
click at [1190, 365] on button "Next" at bounding box center [1205, 373] width 82 height 33
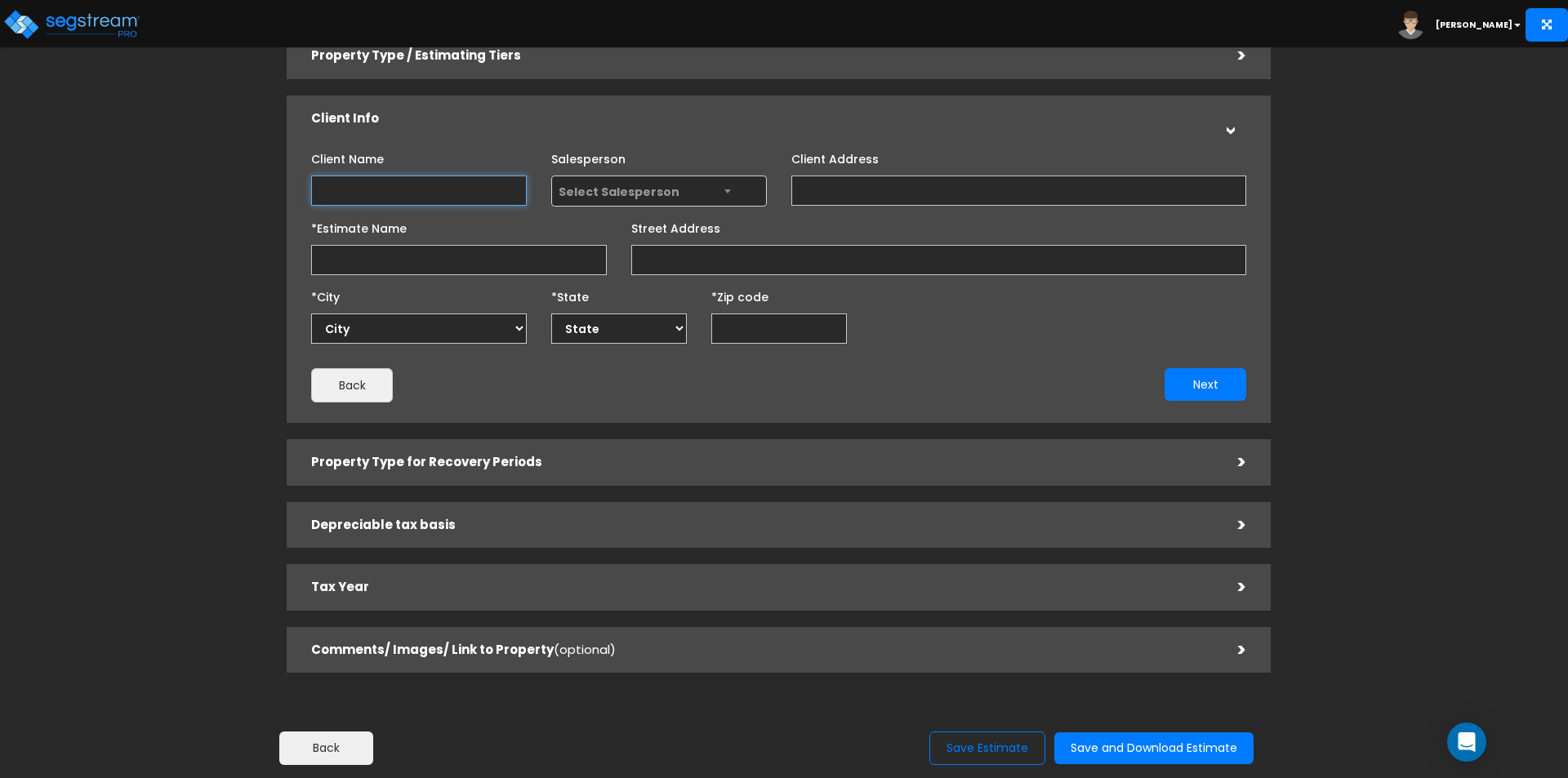
click at [455, 181] on input "Client Name" at bounding box center [419, 191] width 215 height 30
type input "Hotel Test"
click at [739, 197] on span "Select Salesperson" at bounding box center [659, 192] width 214 height 31
click at [815, 185] on input "Client Address" at bounding box center [1019, 191] width 455 height 30
click at [813, 185] on input "Client Address" at bounding box center [1019, 191] width 455 height 30
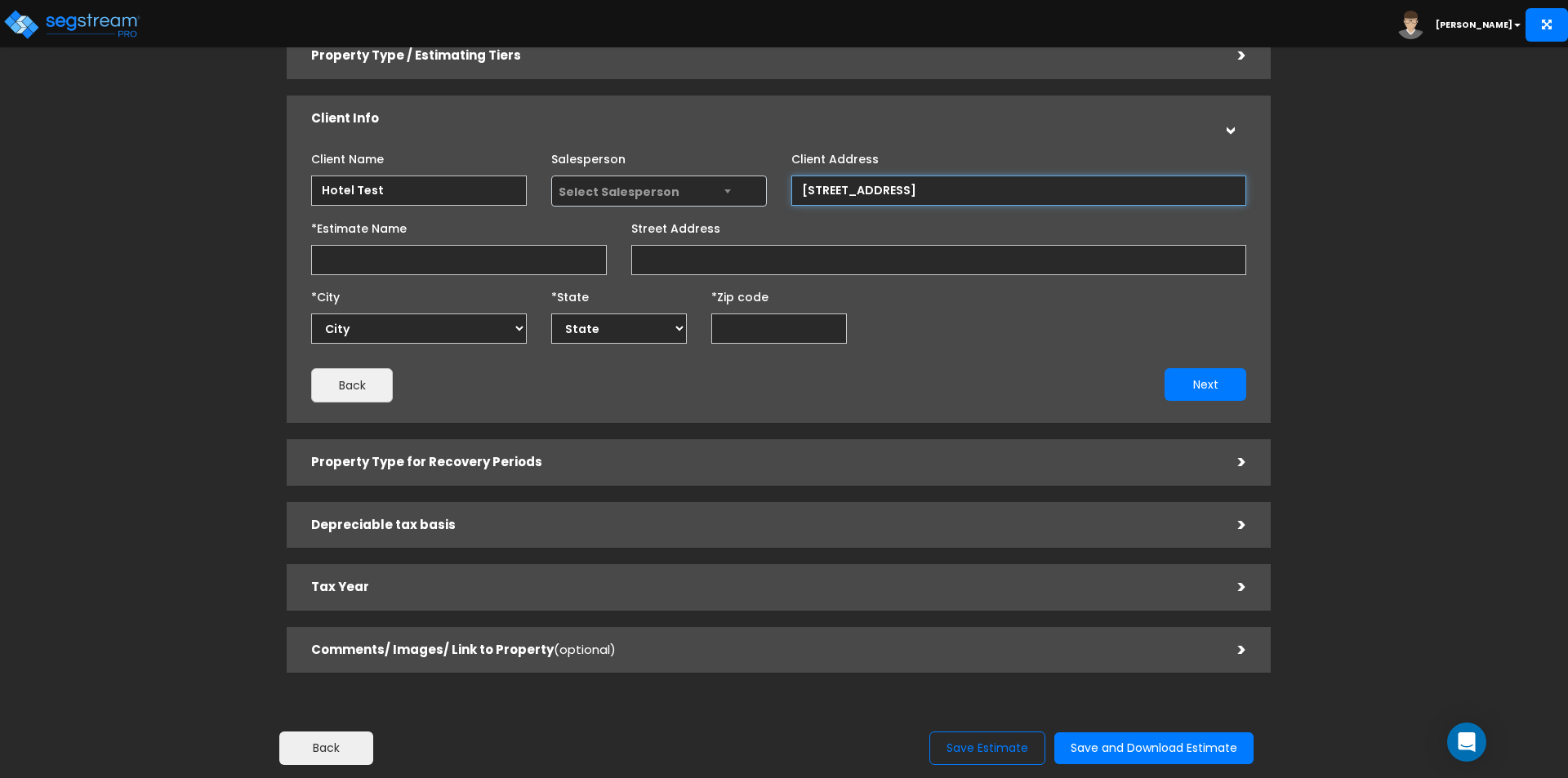
type input "123 Any street"
click at [480, 263] on input "*Estimate Name" at bounding box center [459, 260] width 295 height 30
type input "T"
type input "Hotel Test"
click at [690, 256] on input "Street Address" at bounding box center [938, 260] width 615 height 30
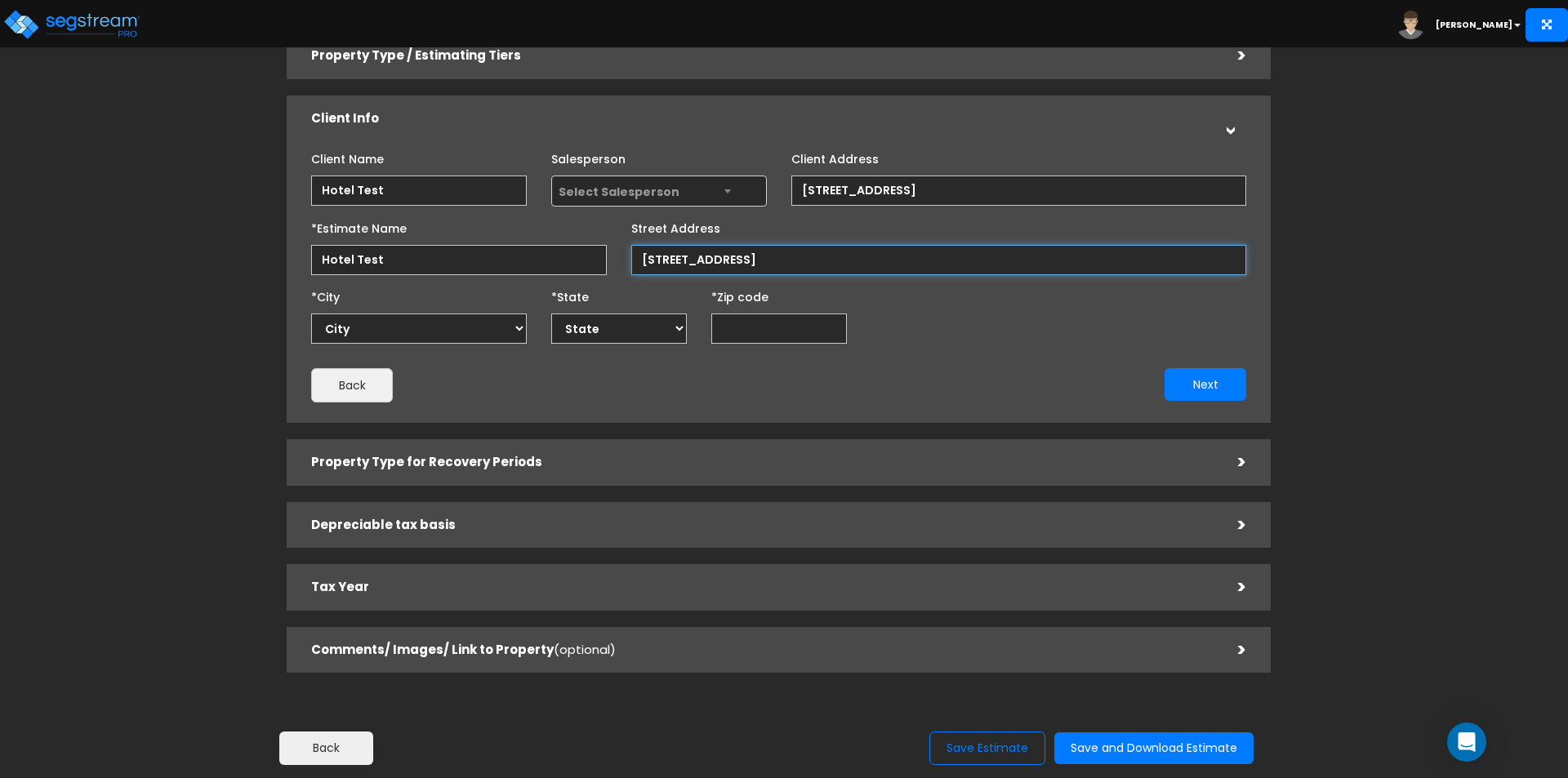
type input "123 Any Street"
click at [754, 252] on input "123 Any Street" at bounding box center [938, 260] width 615 height 30
select select "National Average"
type input "55"
select select "MN"
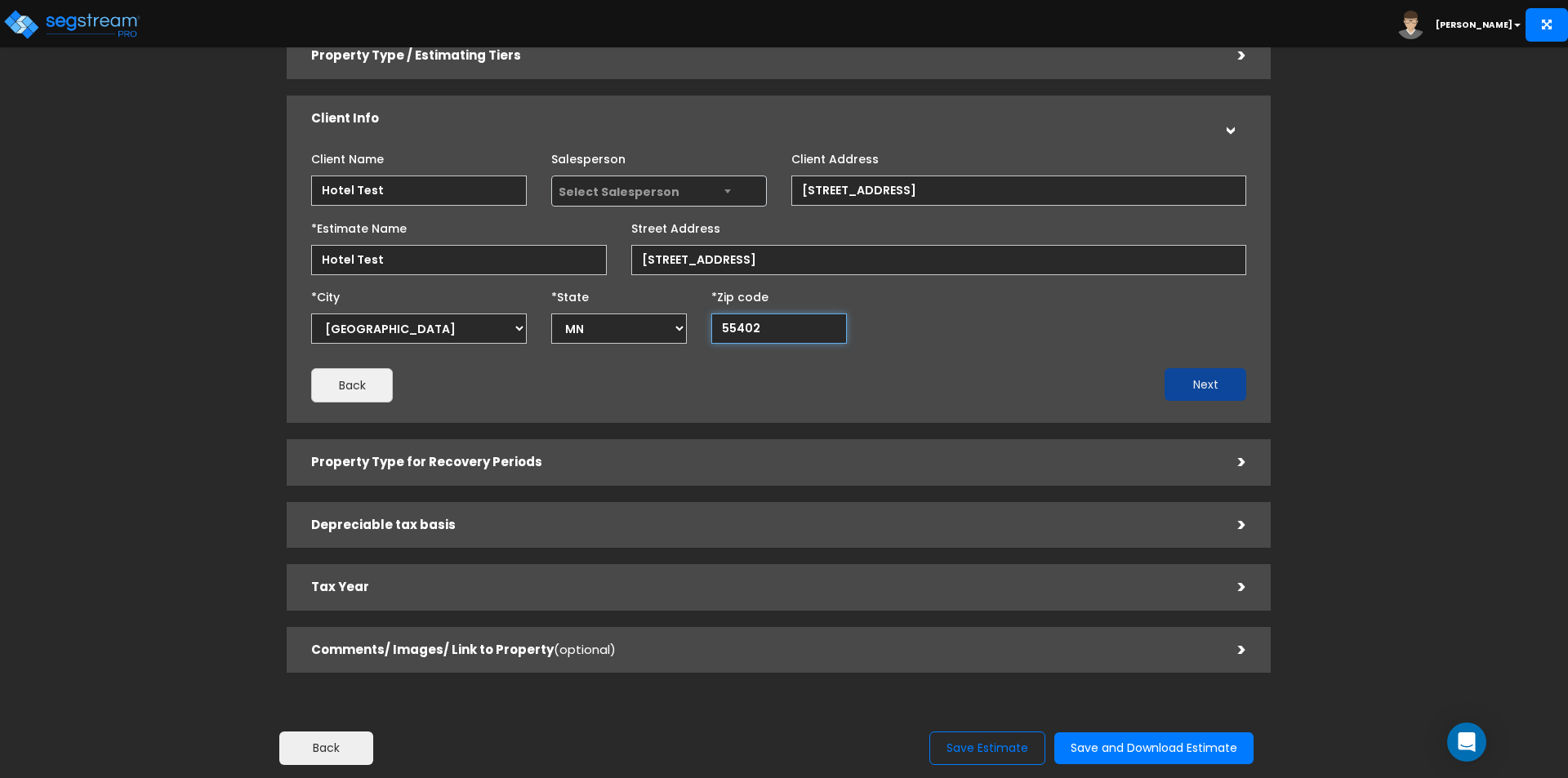
type input "55402"
click at [1216, 377] on button "Next" at bounding box center [1205, 384] width 82 height 33
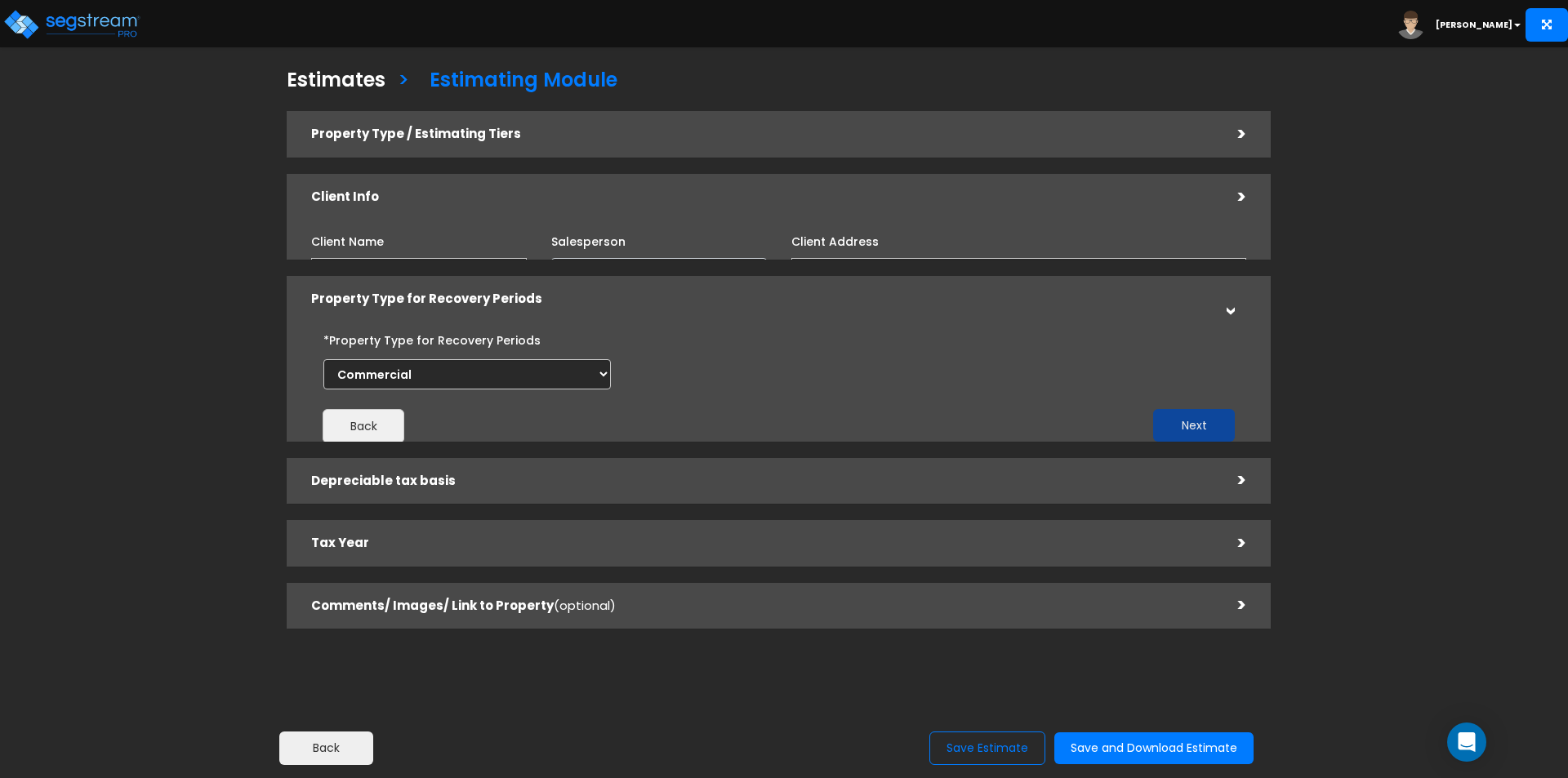
scroll to position [0, 0]
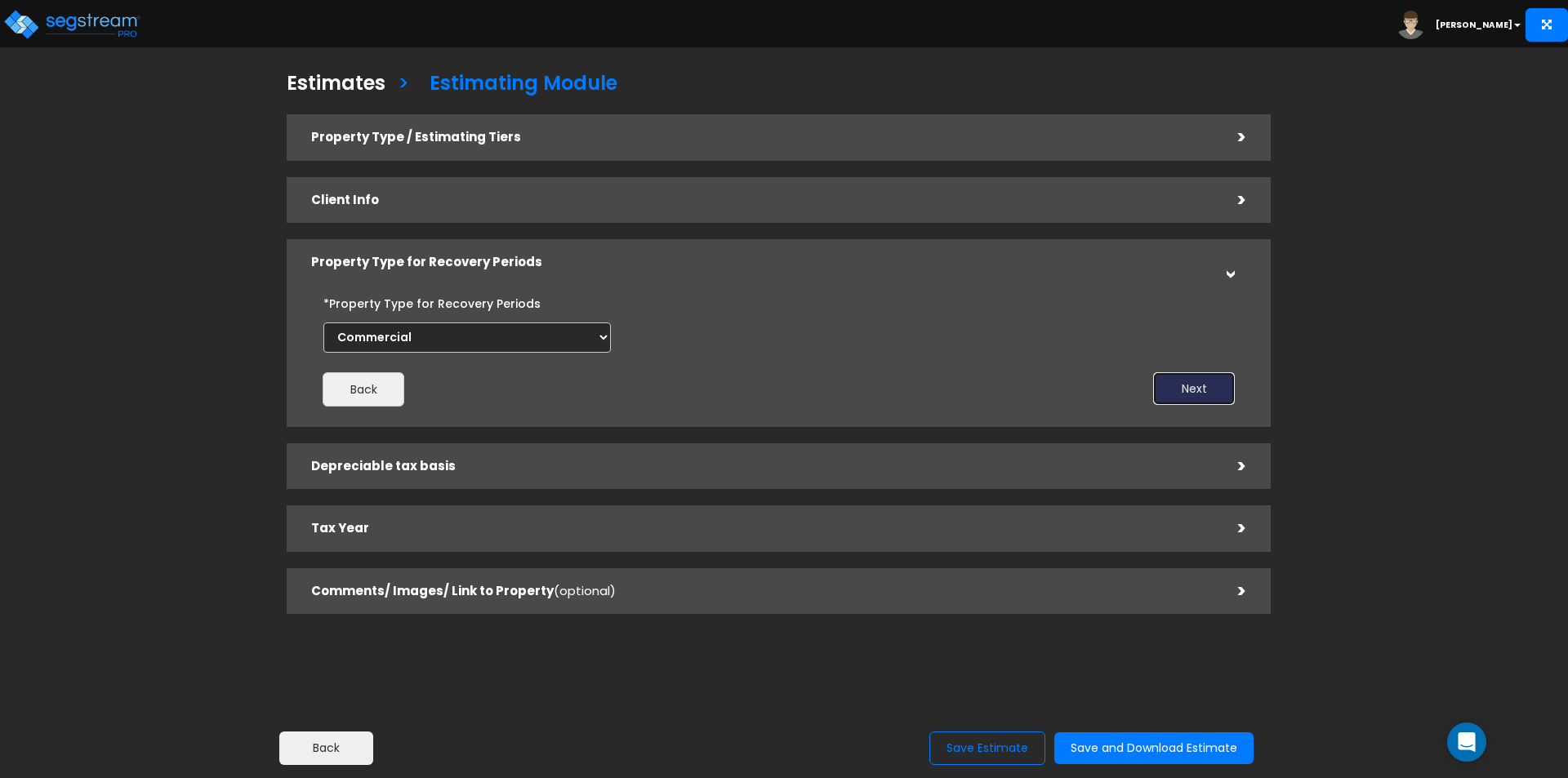
click at [1188, 392] on button "Next" at bounding box center [1193, 388] width 82 height 33
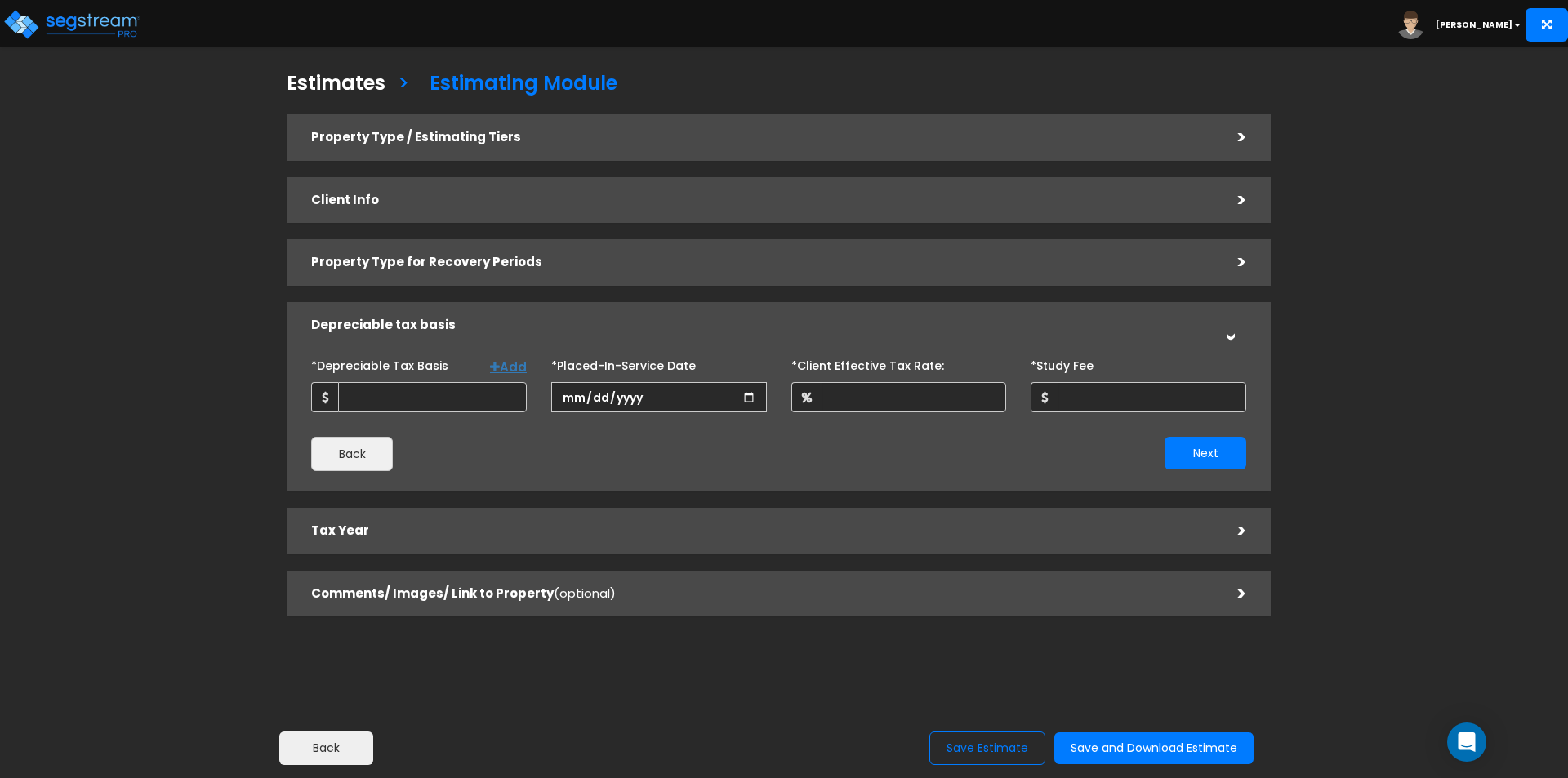
click at [1236, 262] on div ">" at bounding box center [1230, 262] width 33 height 25
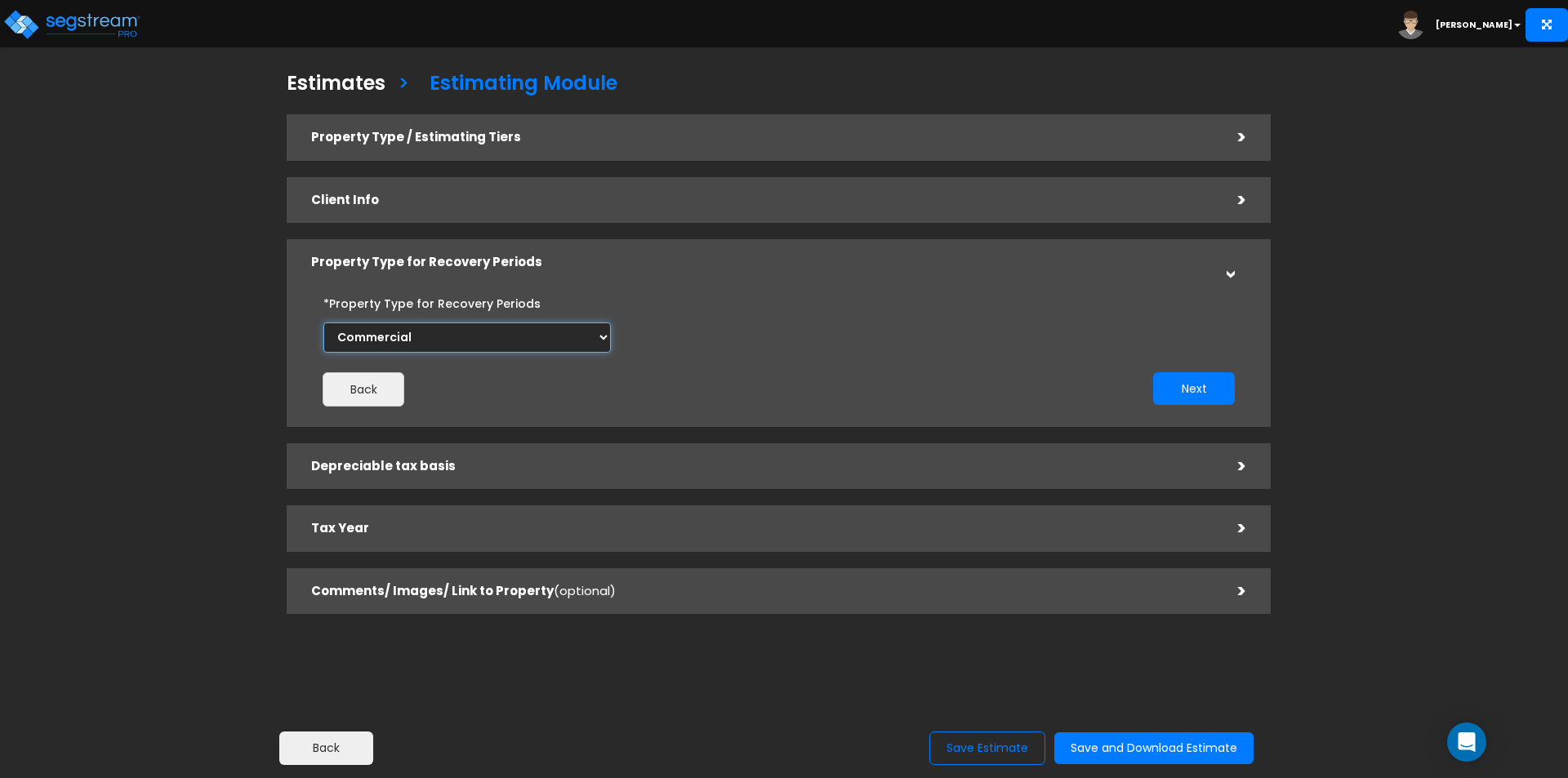
click at [466, 331] on select "Commercial Residential" at bounding box center [467, 338] width 288 height 30
click at [1178, 384] on button "Next" at bounding box center [1193, 388] width 82 height 33
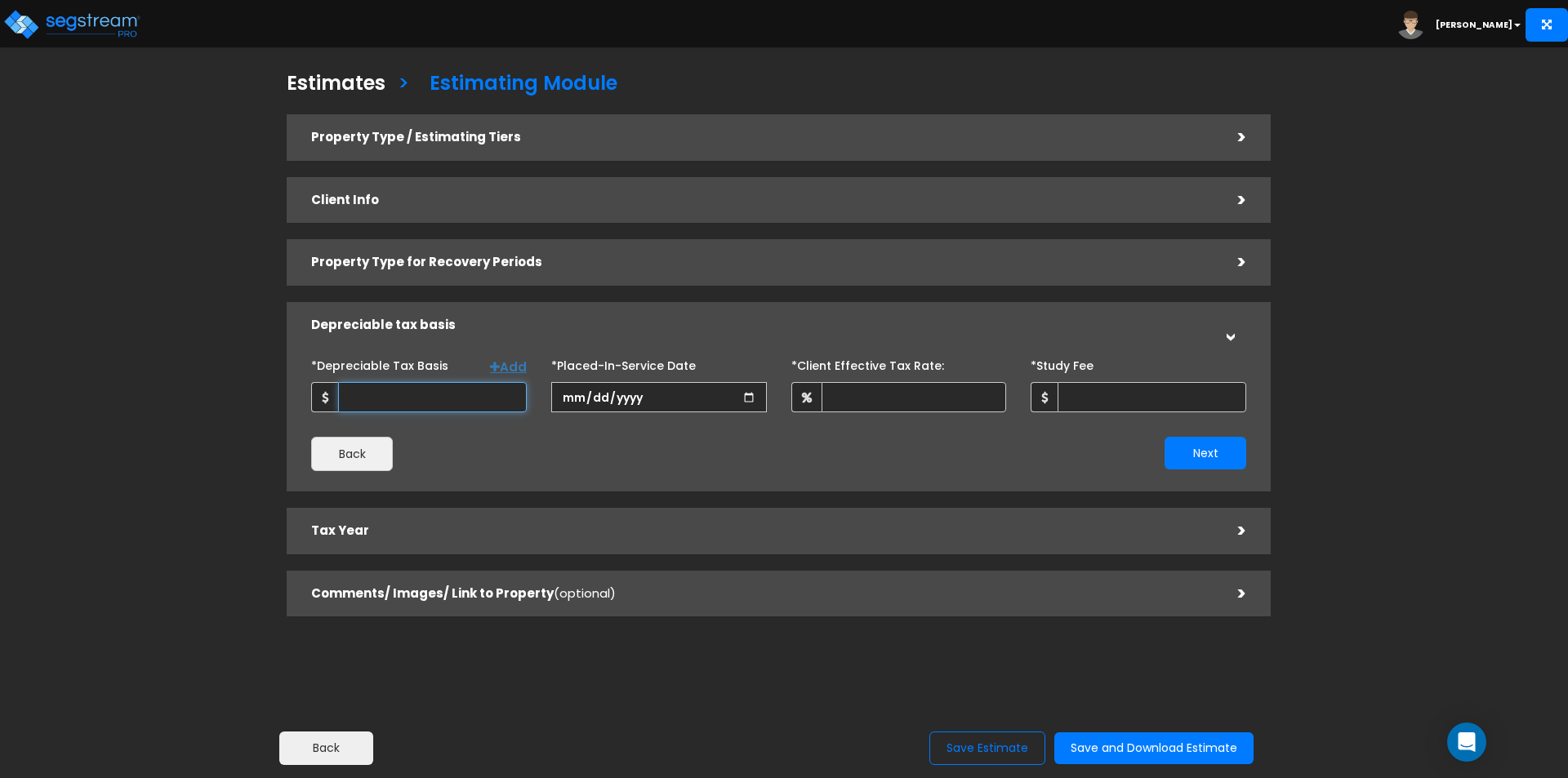
click at [451, 396] on input "*Depreciable Tax Basis" at bounding box center [433, 397] width 189 height 30
type input "15,000,000"
click at [640, 397] on input "date" at bounding box center [658, 397] width 215 height 30
click at [579, 399] on input "date" at bounding box center [658, 397] width 215 height 30
type input "2025-08-18"
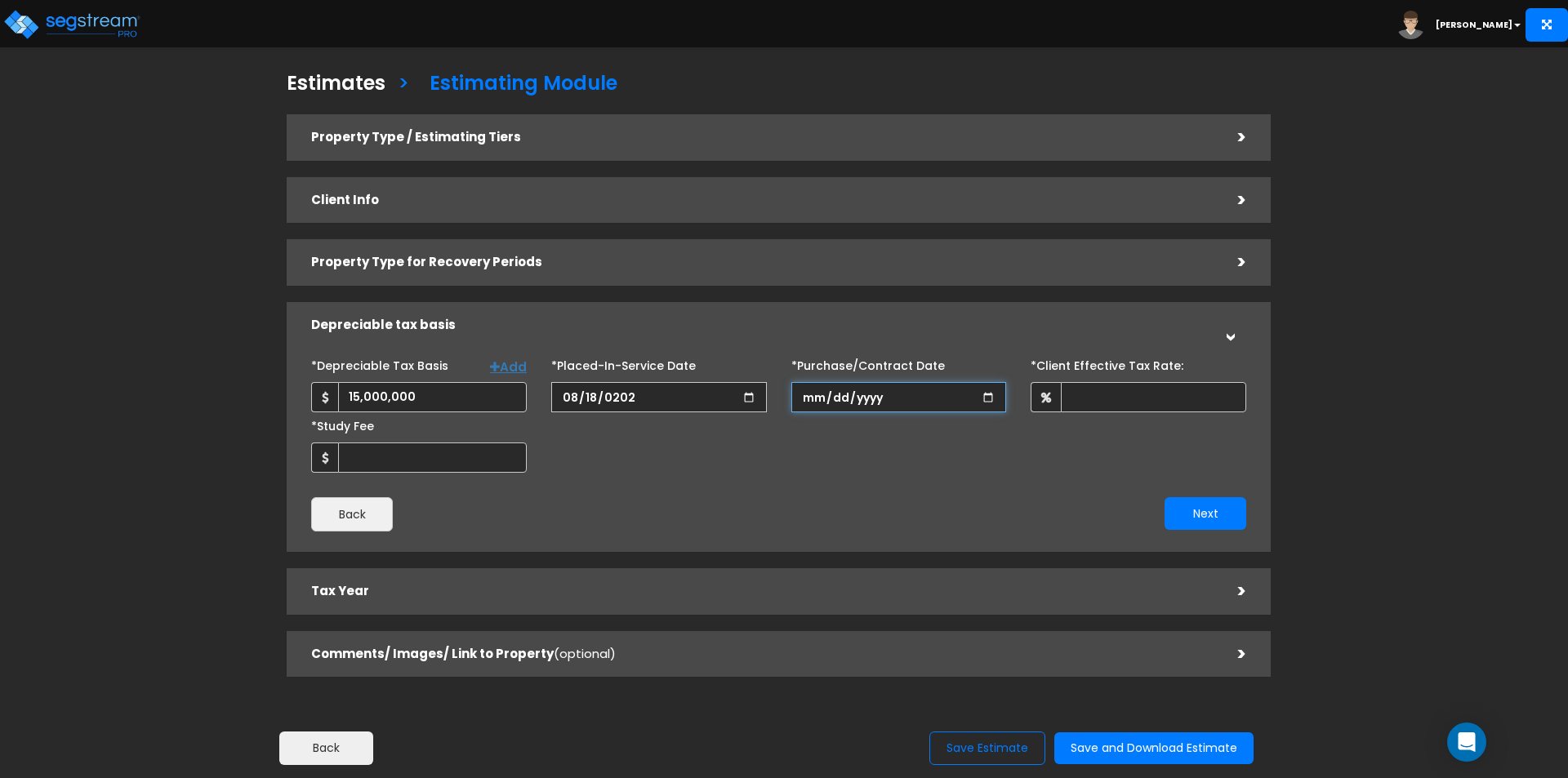
click at [835, 392] on input "*Purchase/Contract Date" at bounding box center [899, 397] width 215 height 30
click at [810, 402] on input "*Purchase/Contract Date" at bounding box center [899, 397] width 215 height 30
type input "2024-12-12"
click at [1134, 401] on input "*Client Effective Tax Rate:" at bounding box center [1154, 397] width 186 height 30
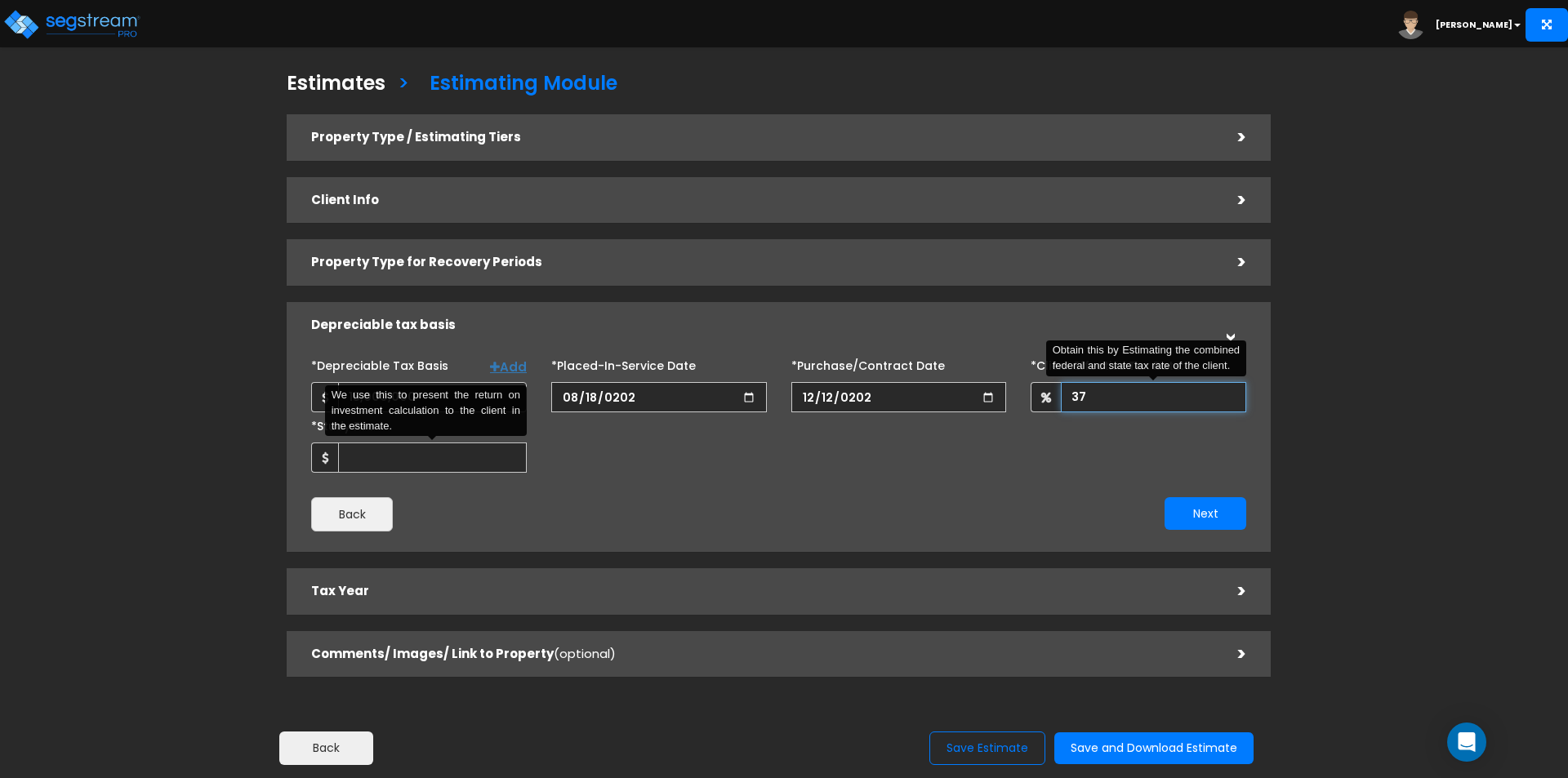
type input "37"
click at [390, 465] on input "*Study Fee" at bounding box center [433, 457] width 189 height 30
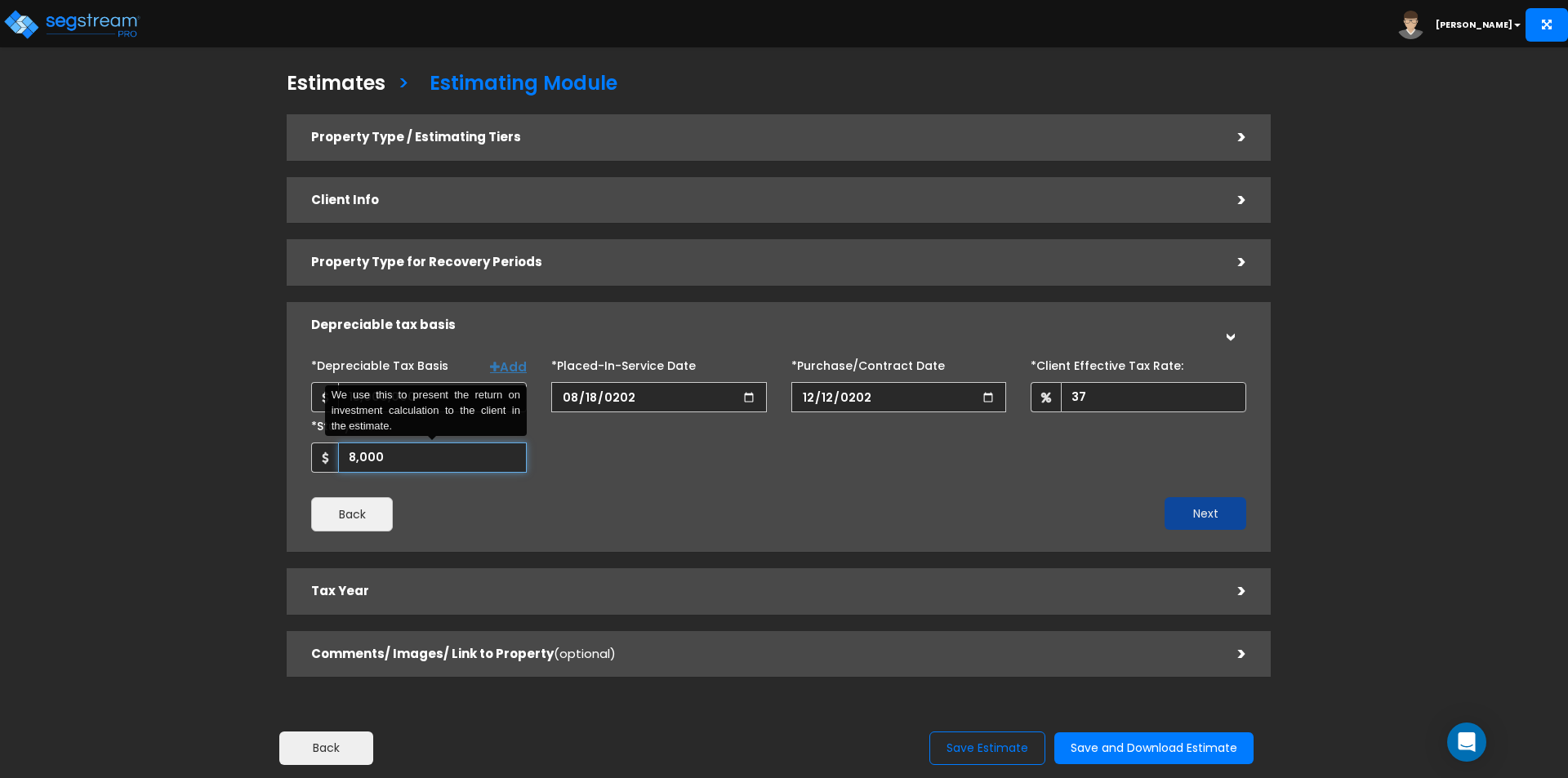
type input "8,000"
click at [1220, 518] on button "Next" at bounding box center [1205, 513] width 82 height 33
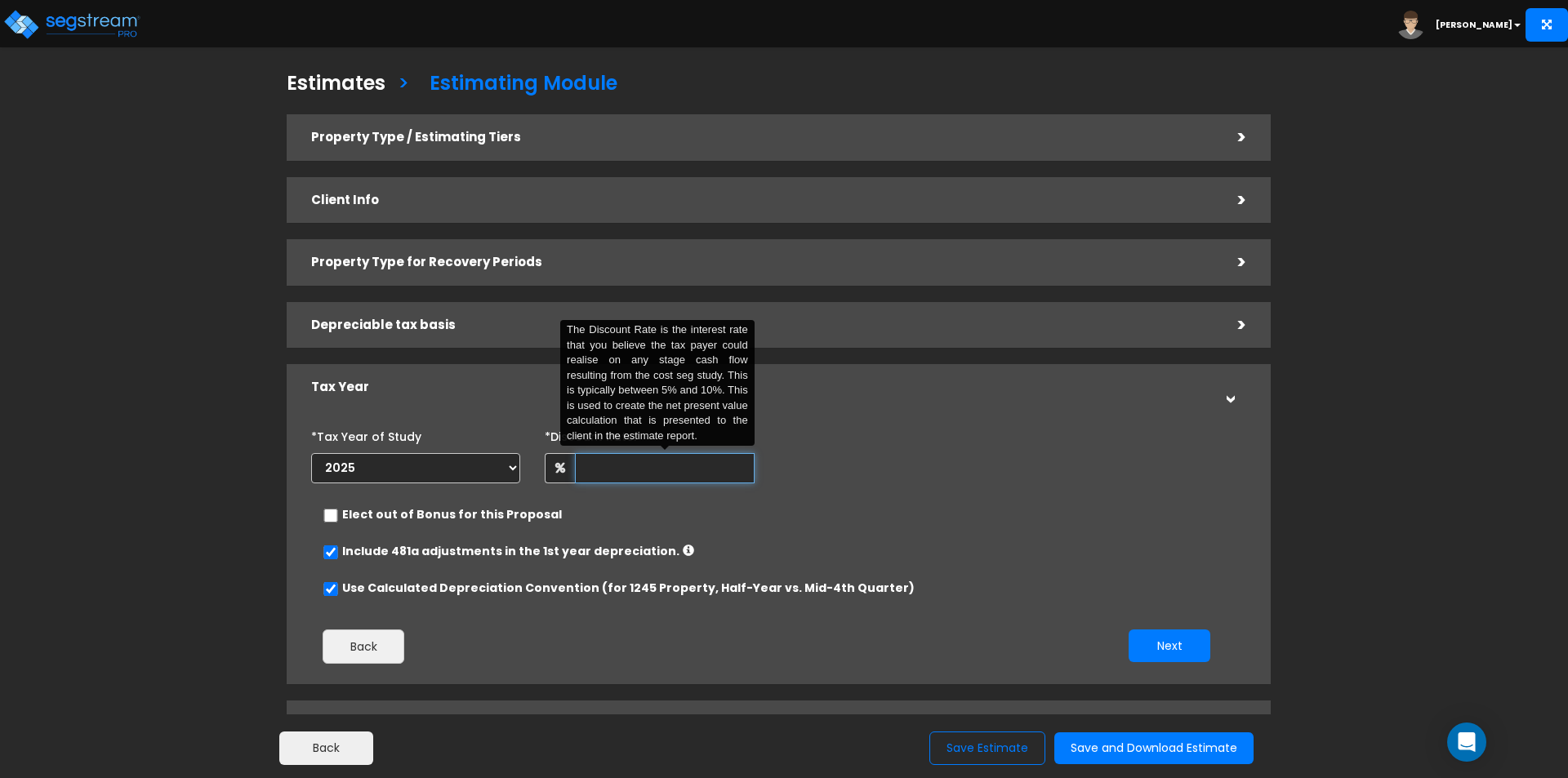
click at [630, 472] on input "text" at bounding box center [664, 468] width 179 height 30
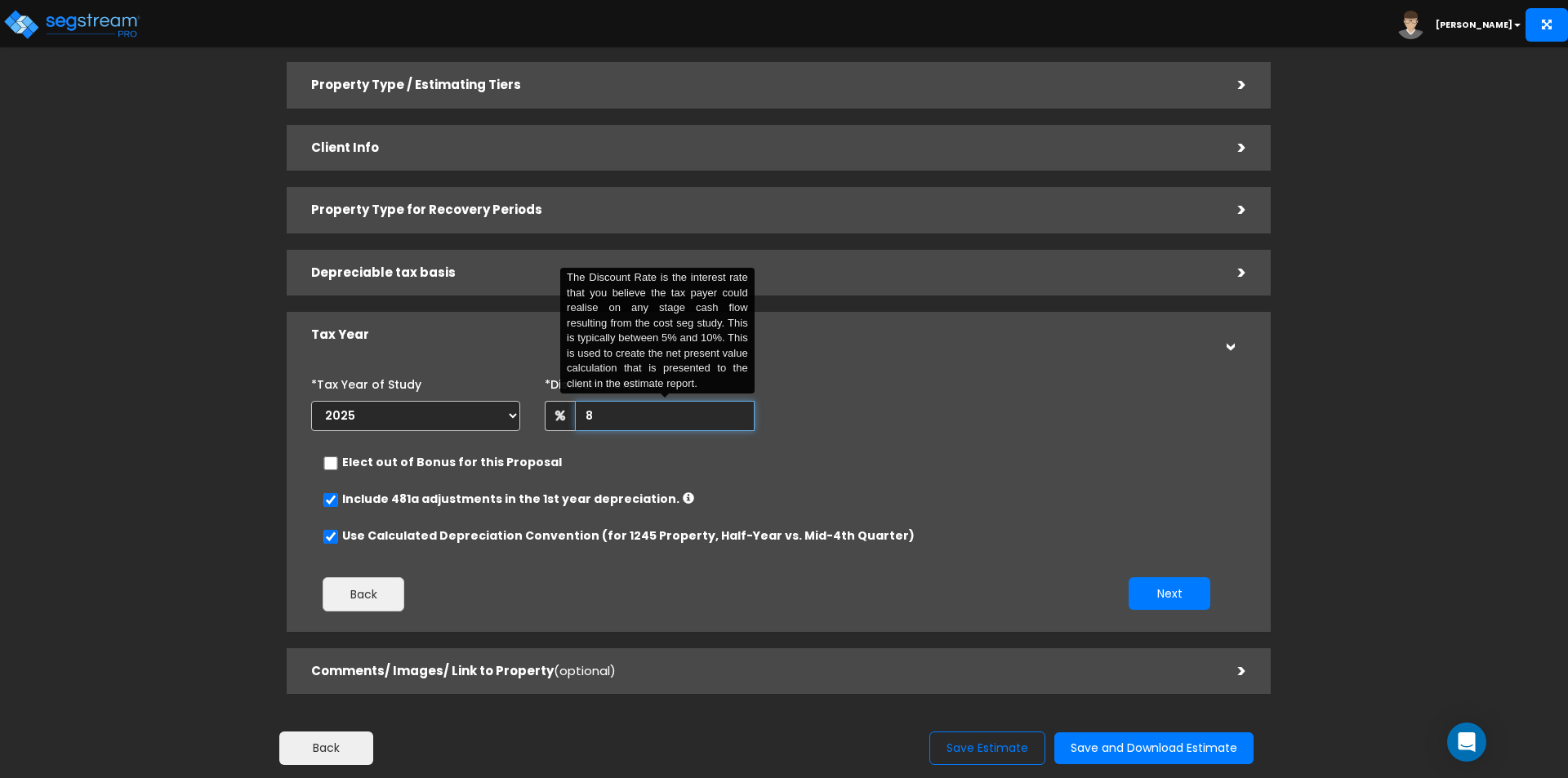
scroll to position [82, 0]
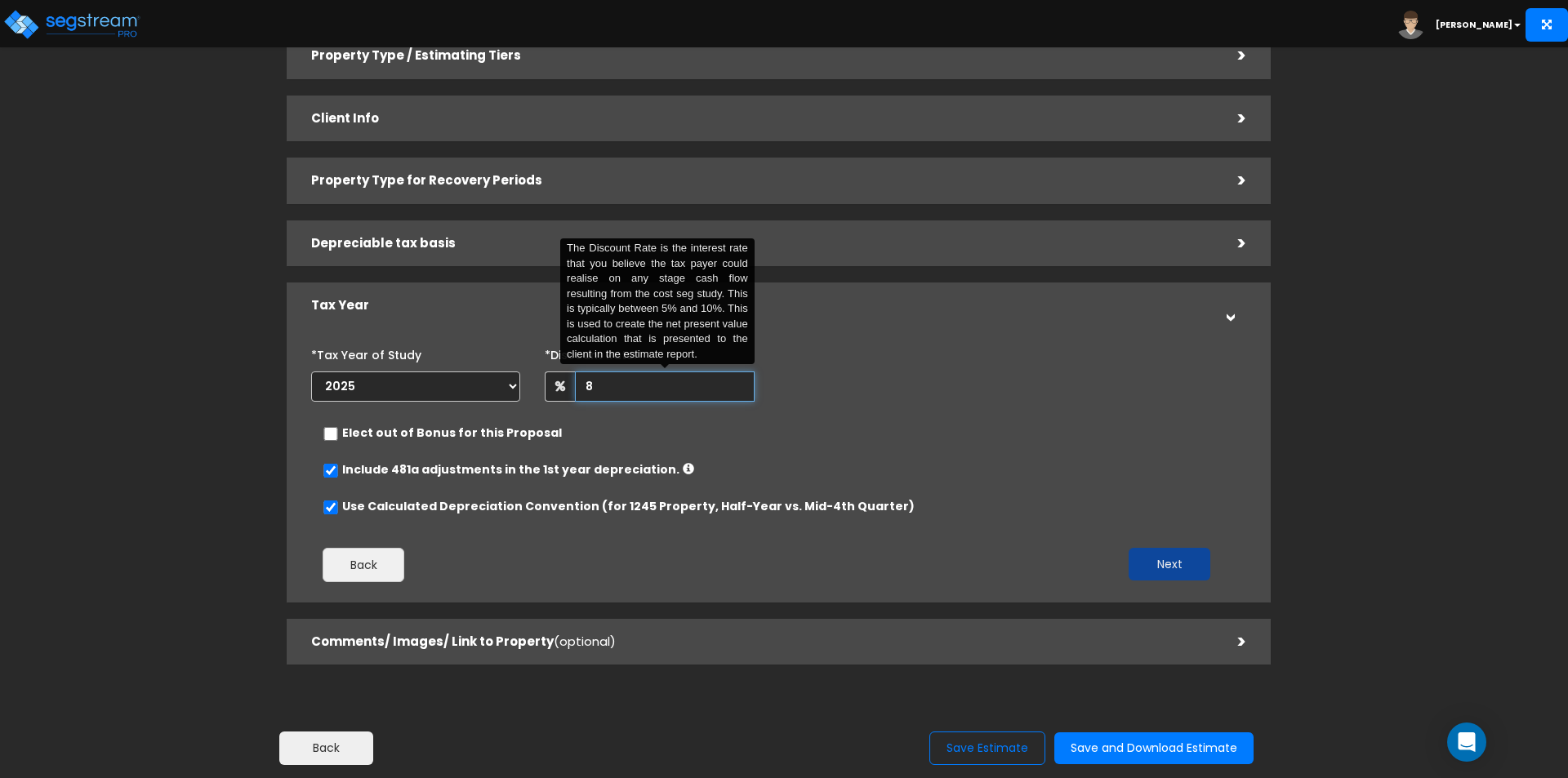
type input "8"
click at [1146, 562] on button "Next" at bounding box center [1169, 564] width 82 height 33
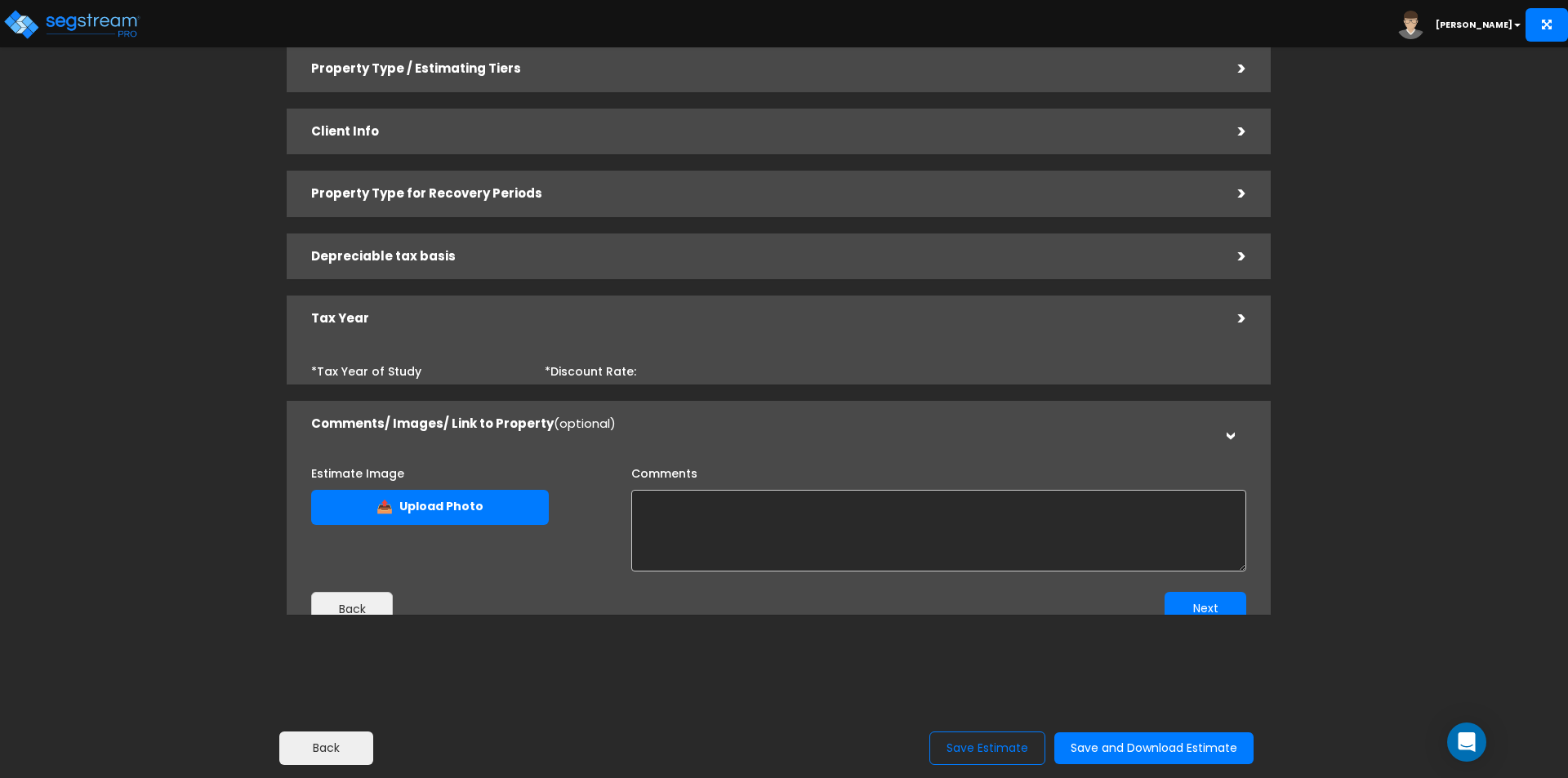
scroll to position [58, 0]
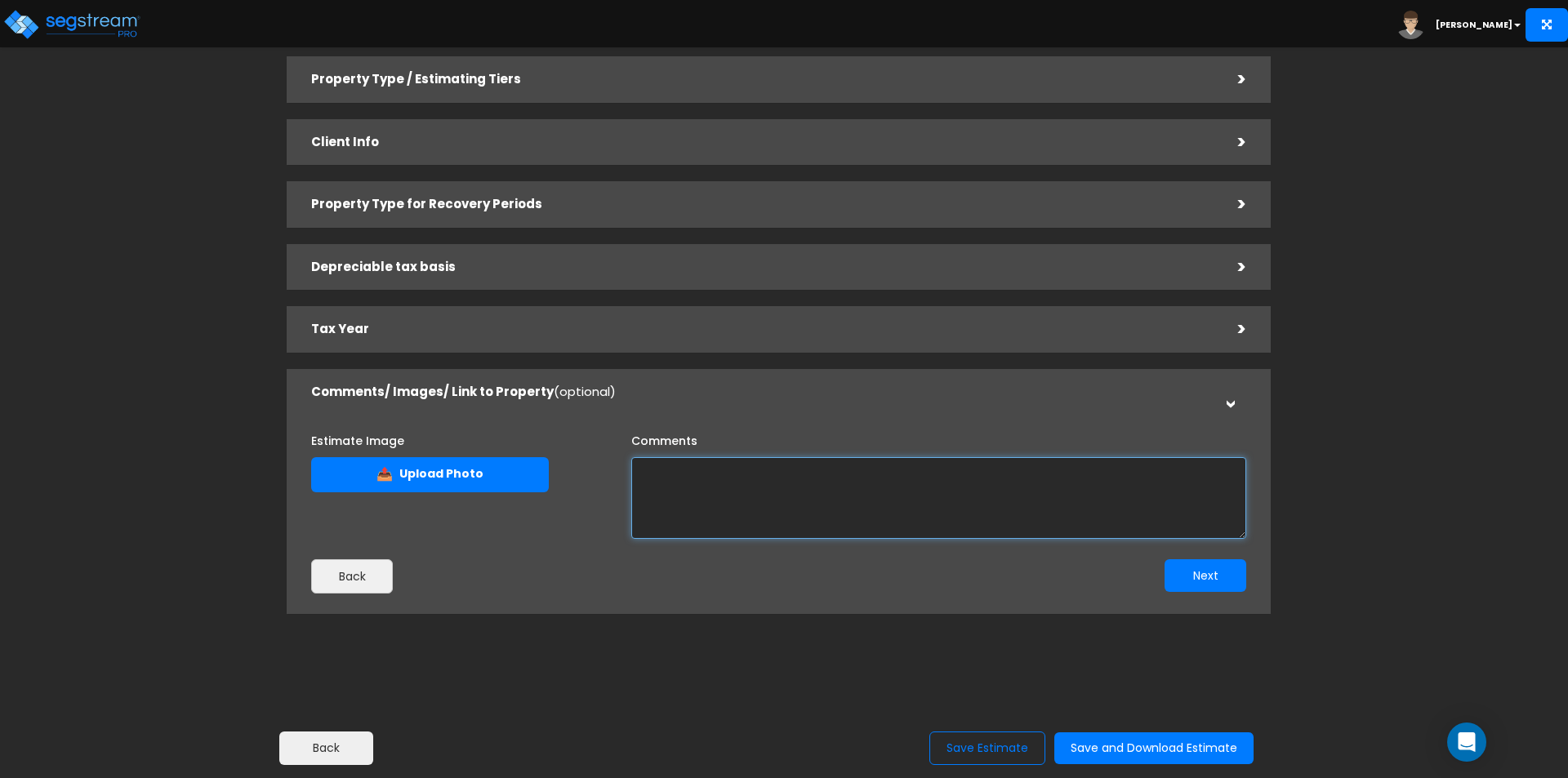
click at [811, 516] on textarea "Comments" at bounding box center [938, 498] width 615 height 82
type textarea "Test comments"
click at [1213, 575] on button "Next" at bounding box center [1205, 575] width 82 height 33
click at [1154, 743] on button "Save and Download Estimate" at bounding box center [1154, 748] width 199 height 32
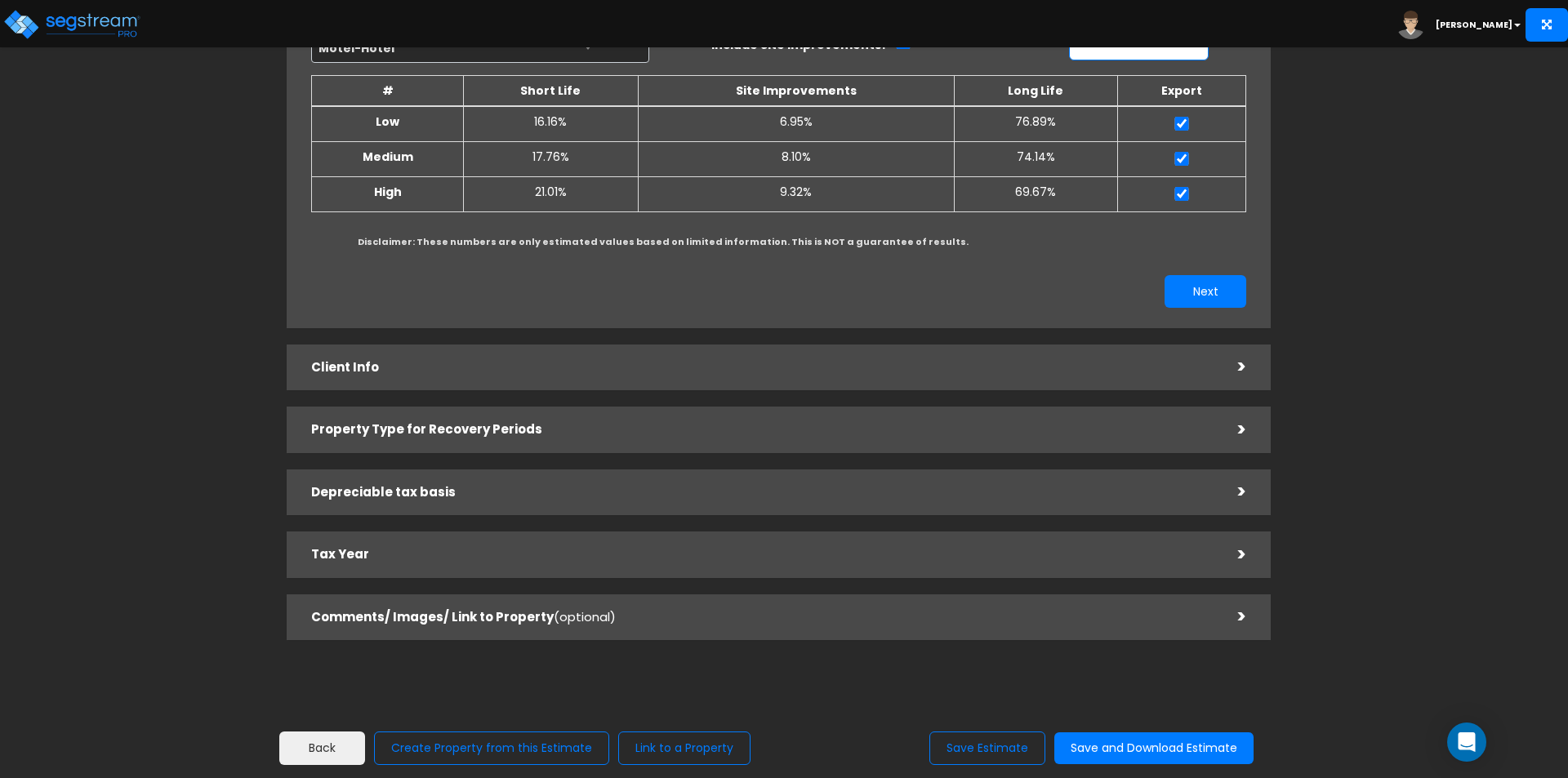
click at [857, 370] on h5 "Client Info" at bounding box center [762, 368] width 902 height 14
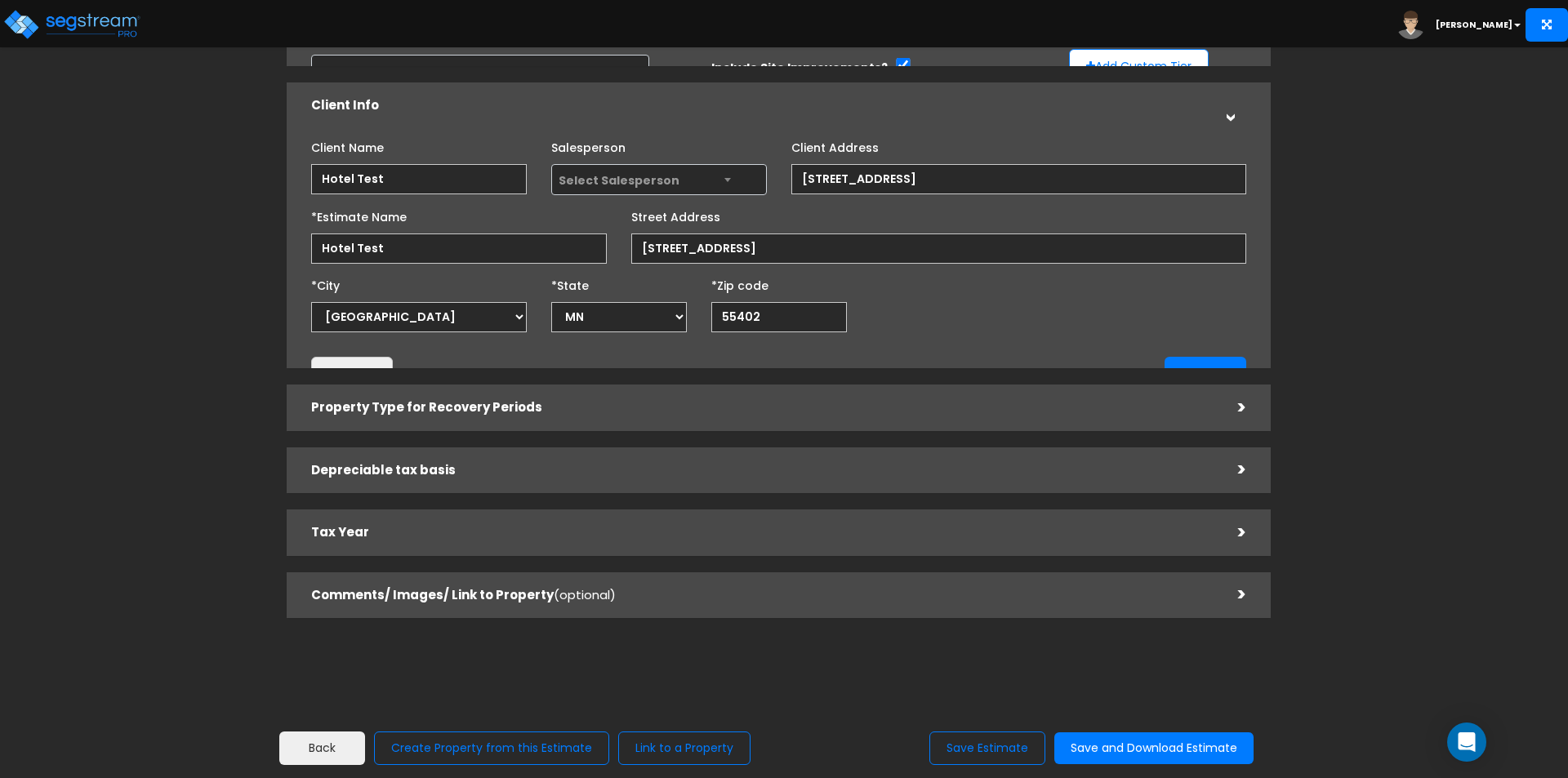
scroll to position [140, 0]
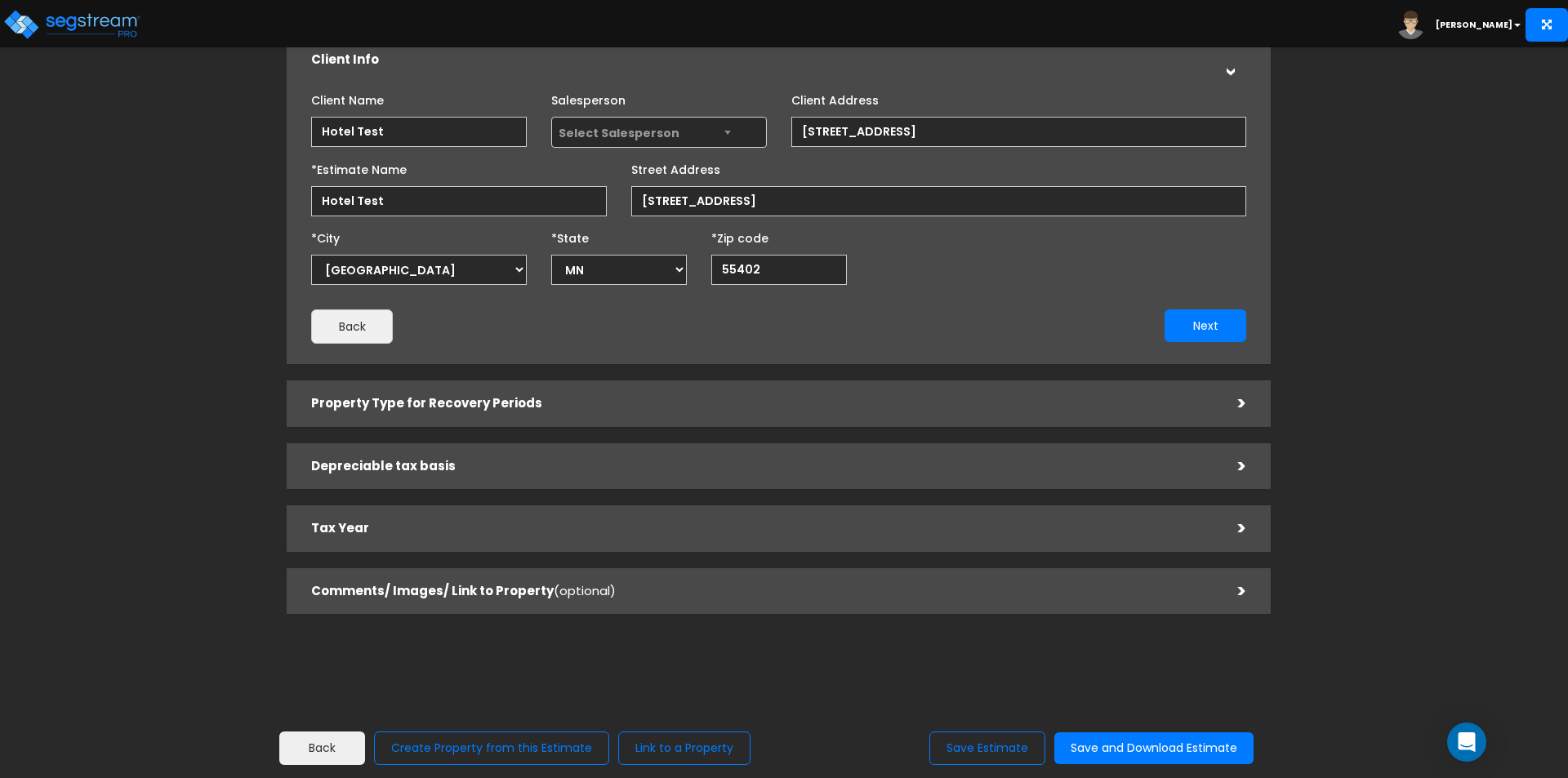
click at [556, 464] on h5 "Depreciable tax basis" at bounding box center [762, 467] width 902 height 14
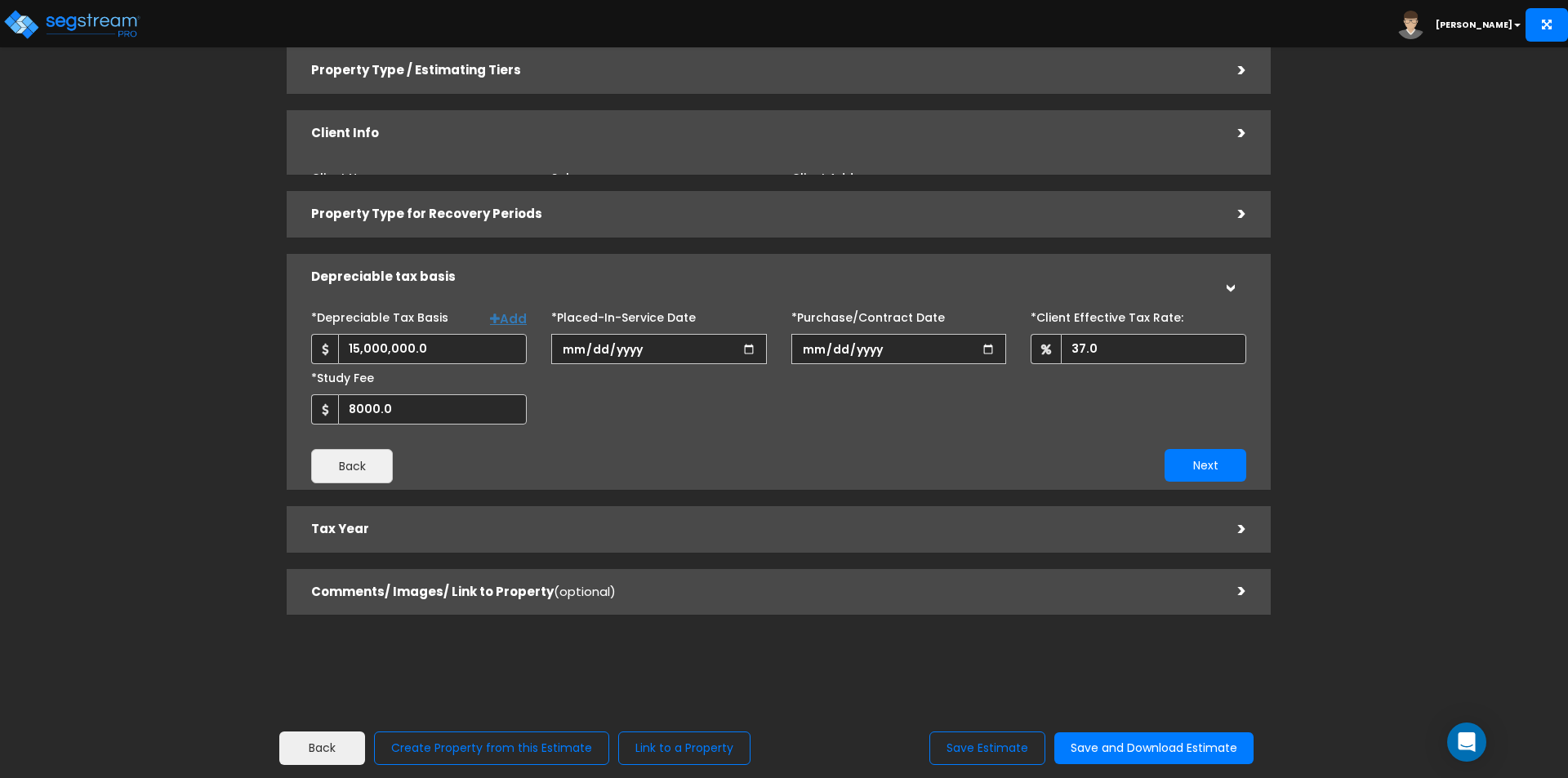
scroll to position [63, 0]
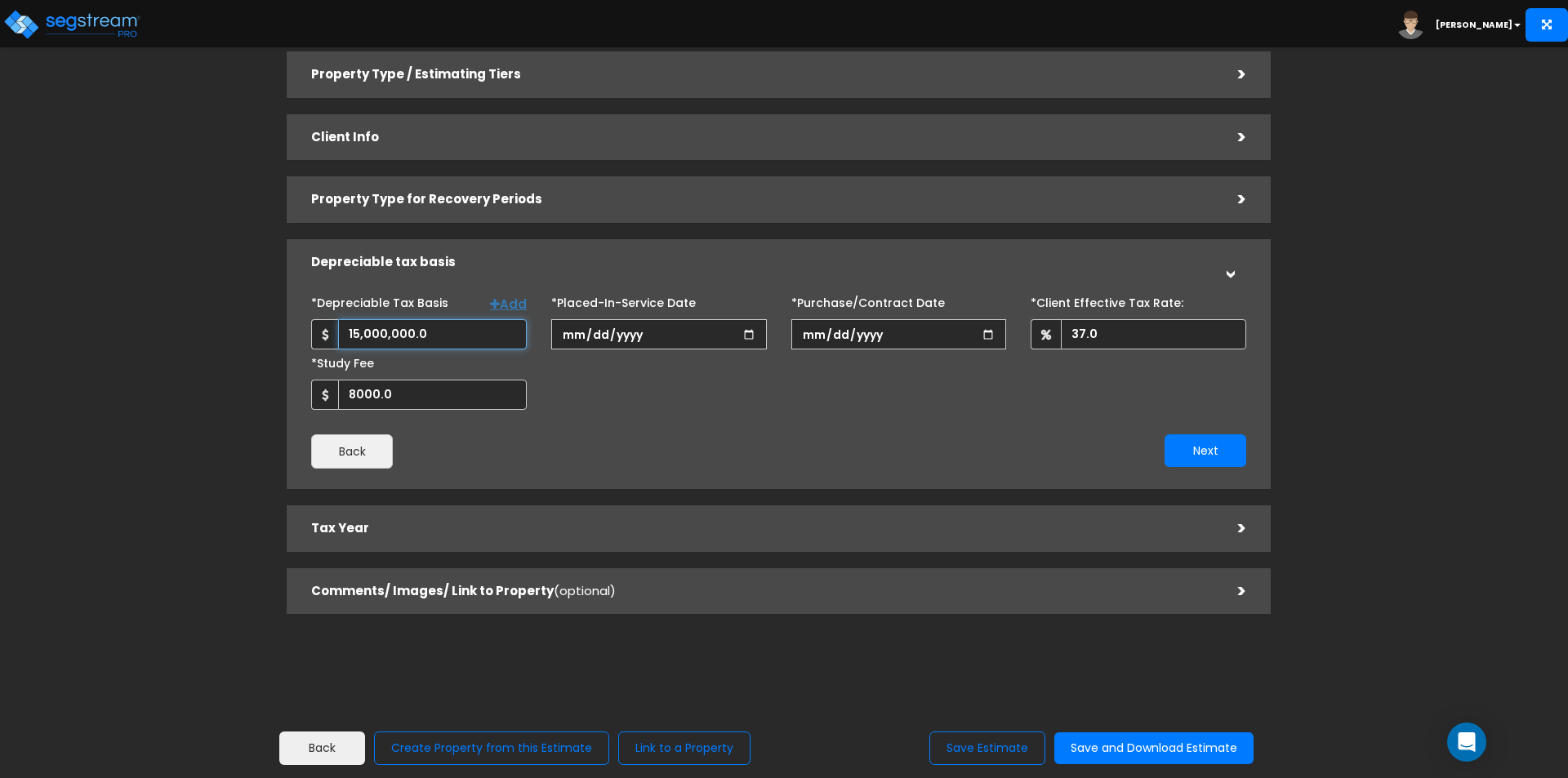
click at [426, 334] on input "15,000,000.0" at bounding box center [433, 334] width 189 height 30
drag, startPoint x: 349, startPoint y: 331, endPoint x: 450, endPoint y: 333, distance: 101.0
click at [450, 333] on input "15,000,000.0" at bounding box center [433, 334] width 189 height 30
type input "15,000,000"
click at [95, 28] on img at bounding box center [72, 24] width 138 height 33
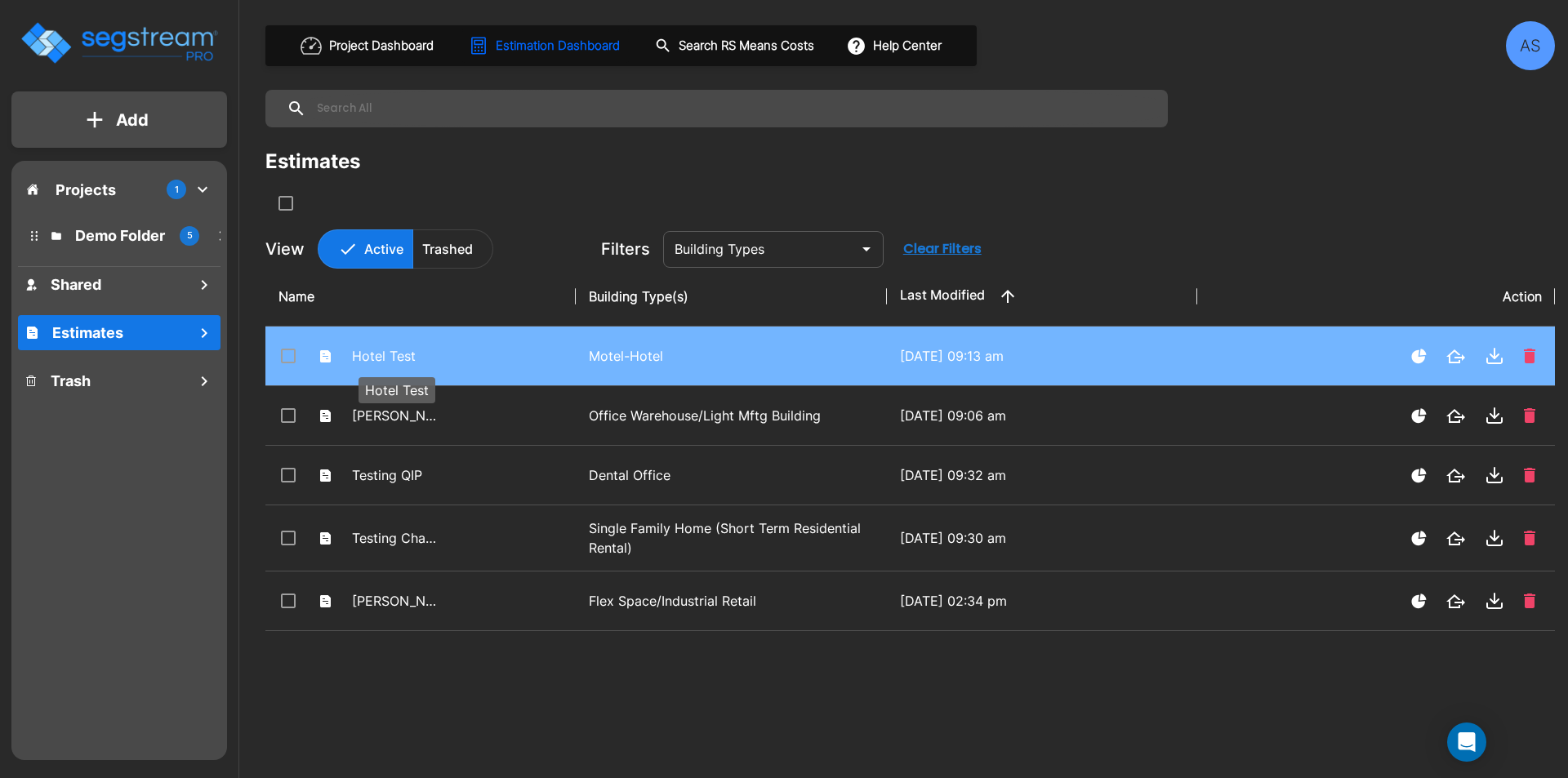
click at [416, 356] on p "Hotel Test" at bounding box center [397, 355] width 89 height 19
checkbox input "true"
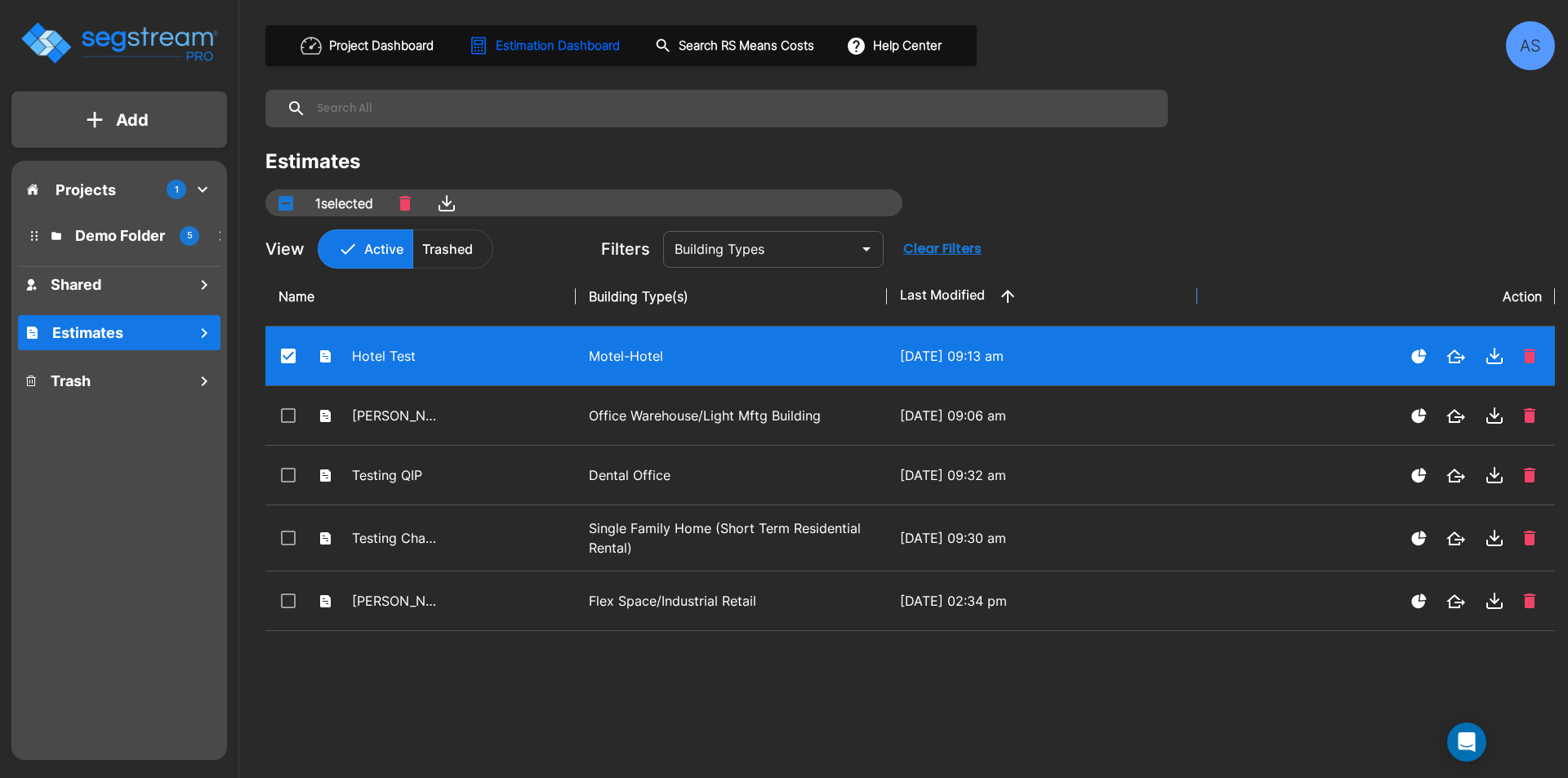
drag, startPoint x: 1196, startPoint y: 299, endPoint x: 1150, endPoint y: 294, distance: 46.3
click at [87, 197] on p "Projects" at bounding box center [86, 190] width 61 height 22
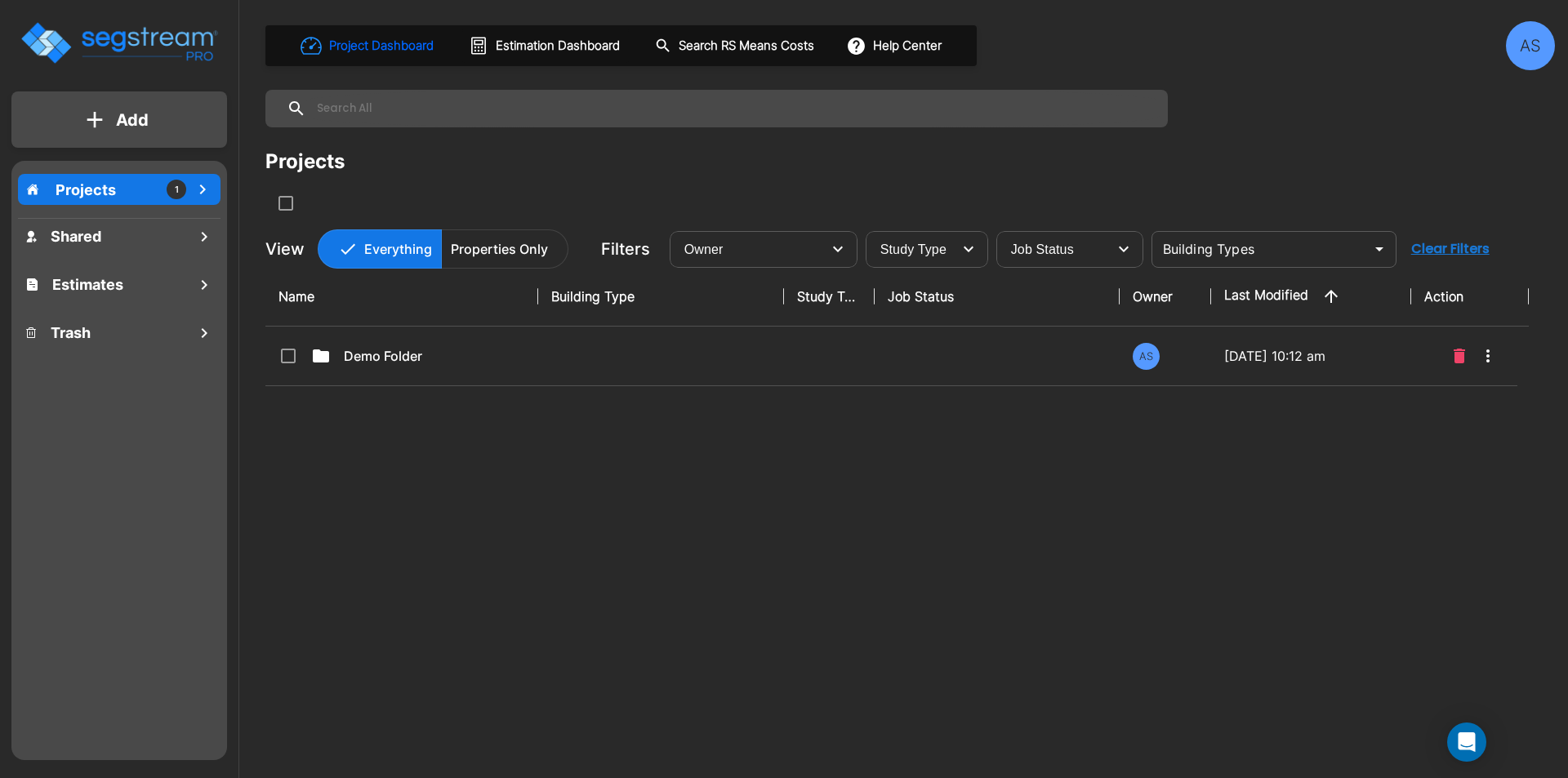
click at [994, 300] on th "Job Status" at bounding box center [997, 296] width 246 height 60
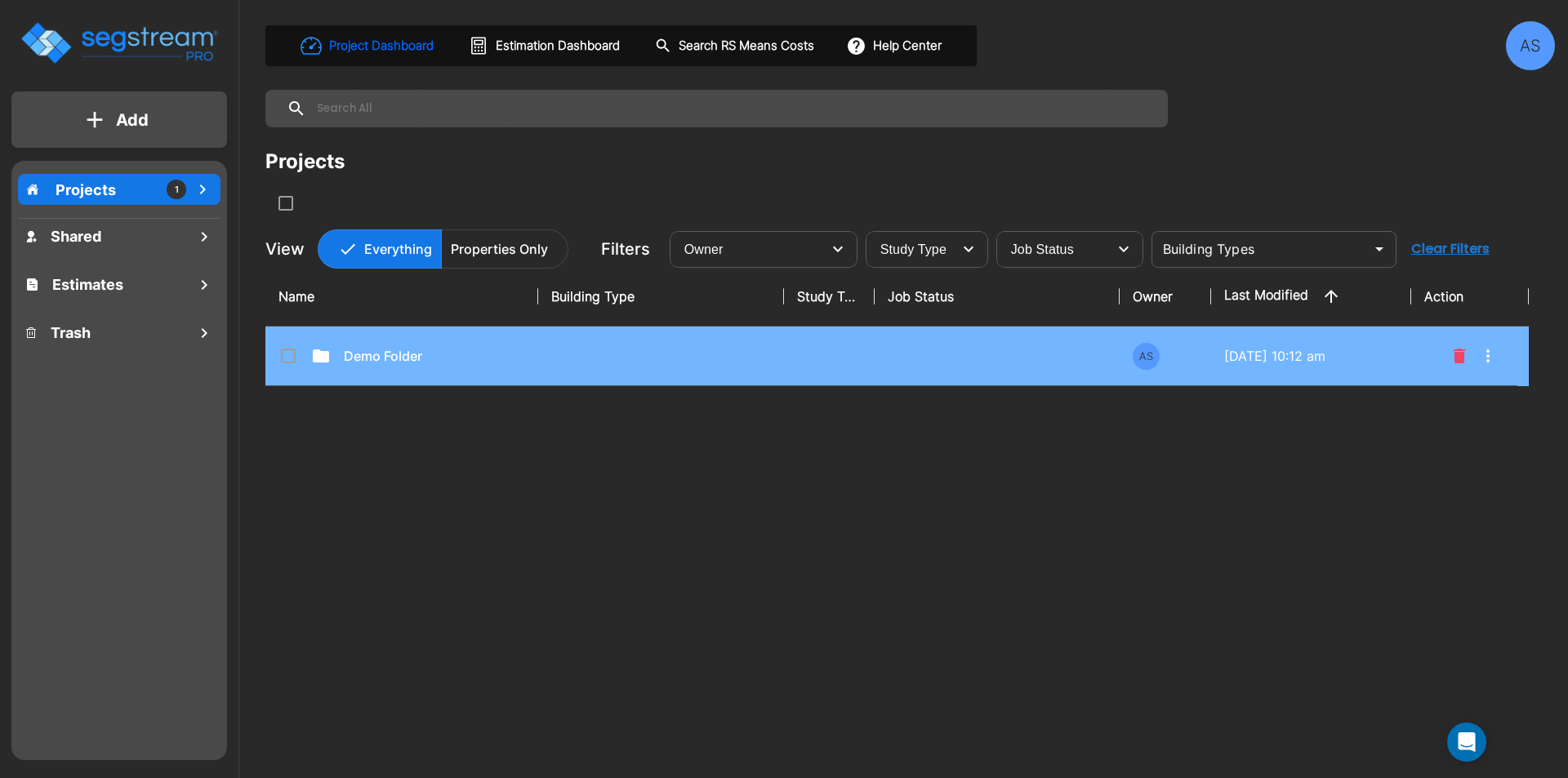
click at [952, 354] on td at bounding box center [997, 356] width 246 height 60
checkbox input "true"
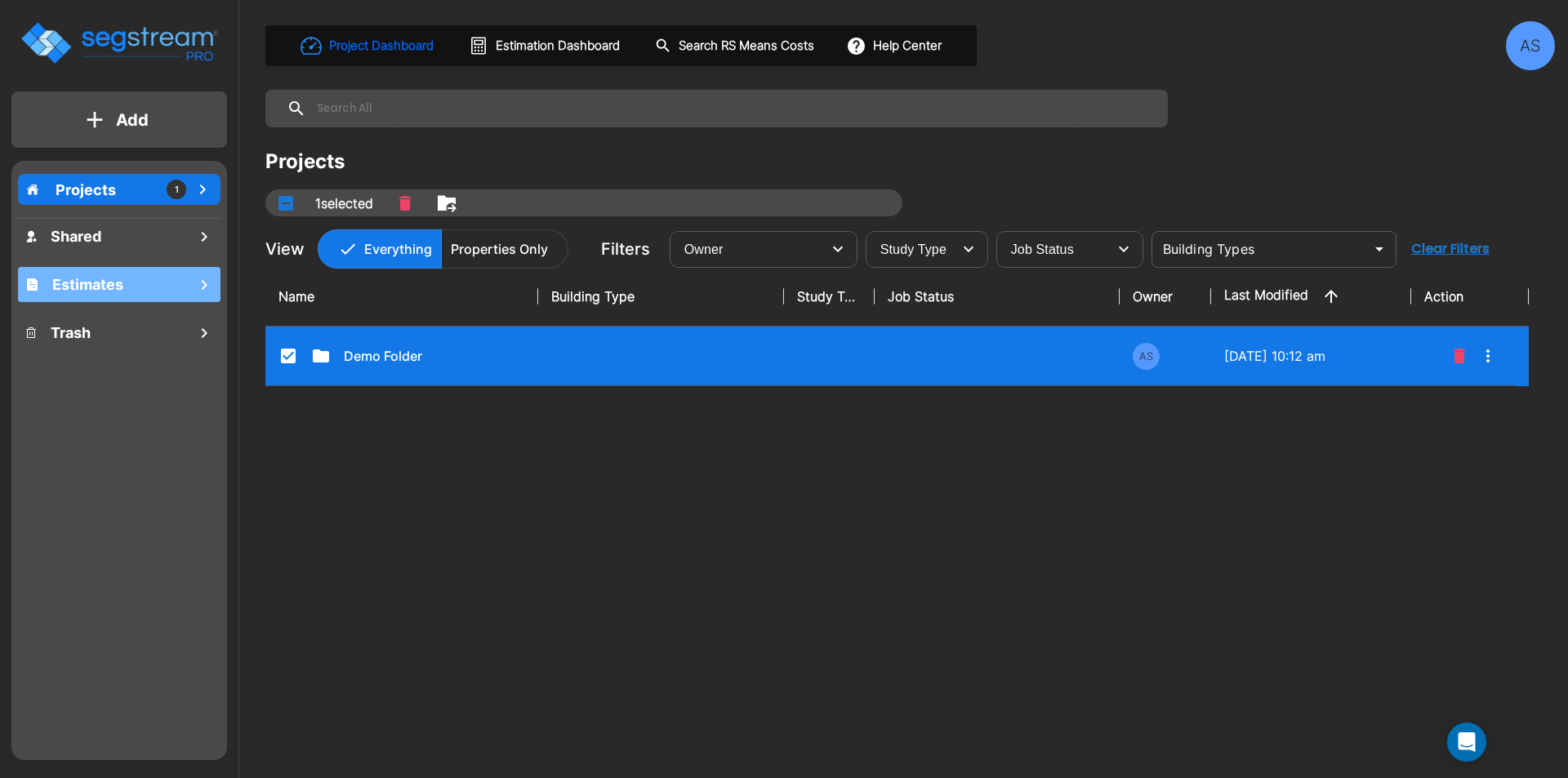
click at [66, 289] on h1 "Estimates" at bounding box center [88, 284] width 71 height 22
